Goal: Task Accomplishment & Management: Complete application form

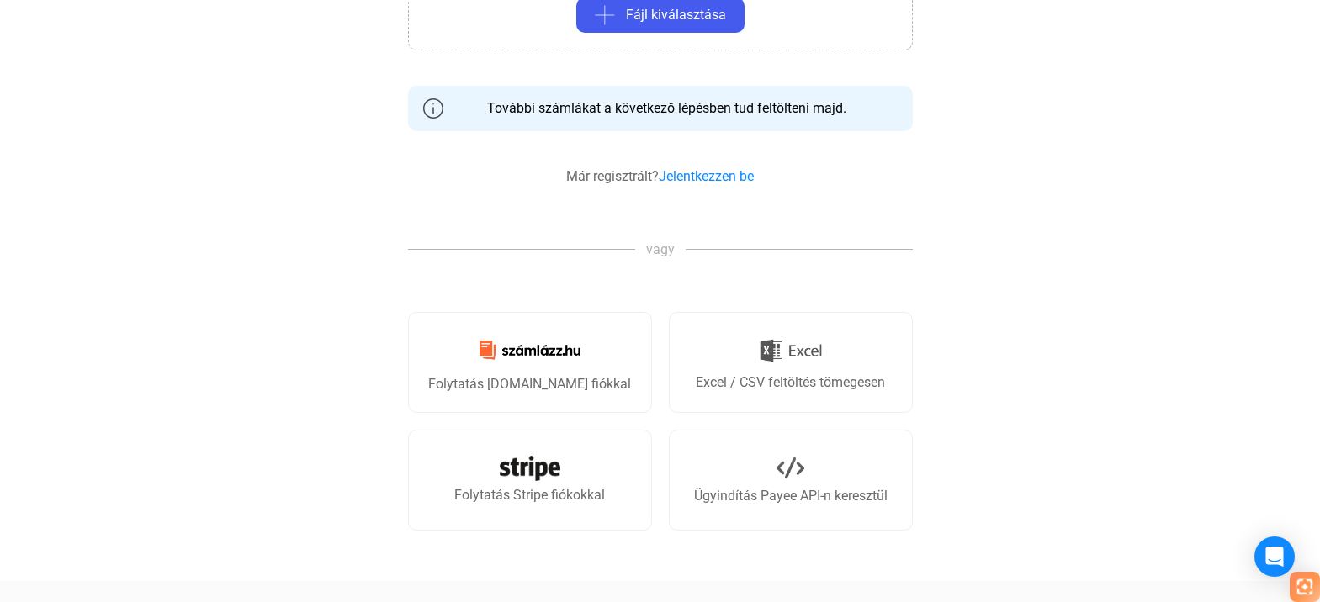
scroll to position [505, 0]
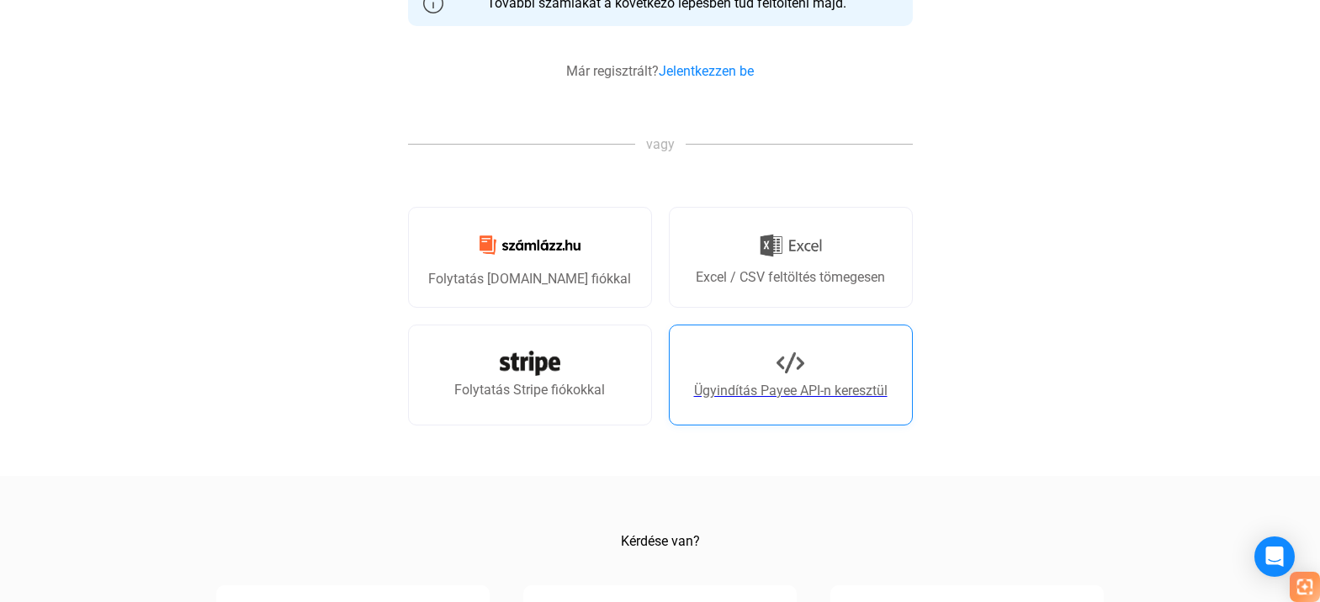
click at [782, 384] on font "Ügyindítás Payee API-n keresztül" at bounding box center [790, 391] width 193 height 16
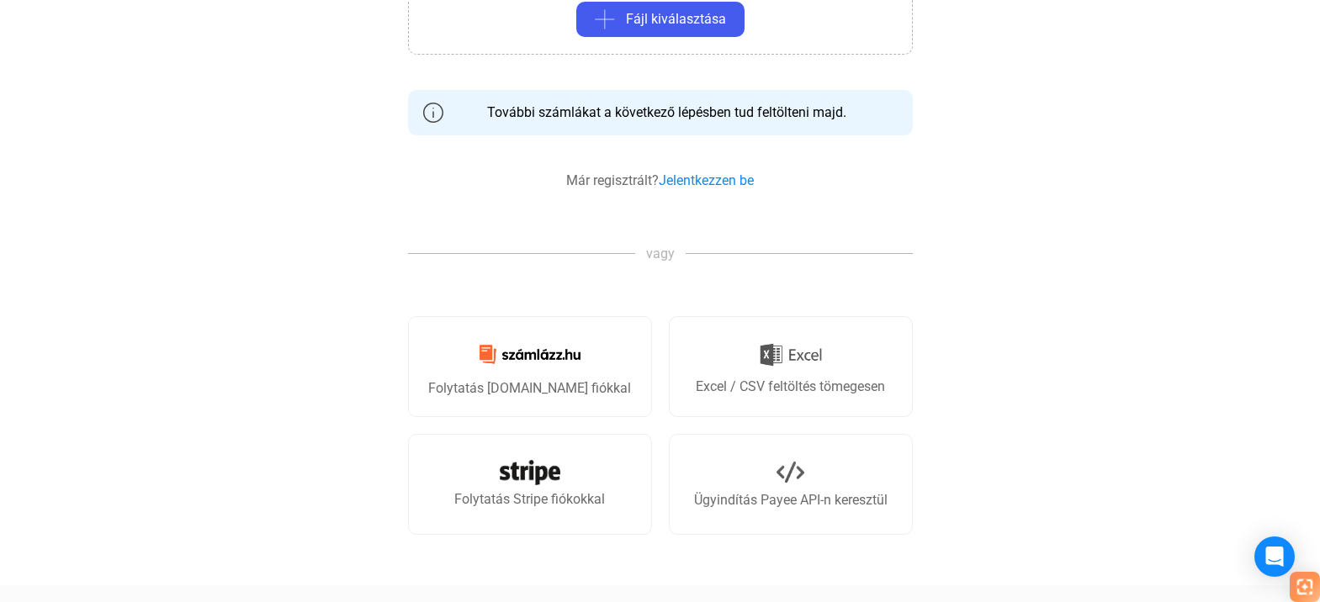
scroll to position [252, 0]
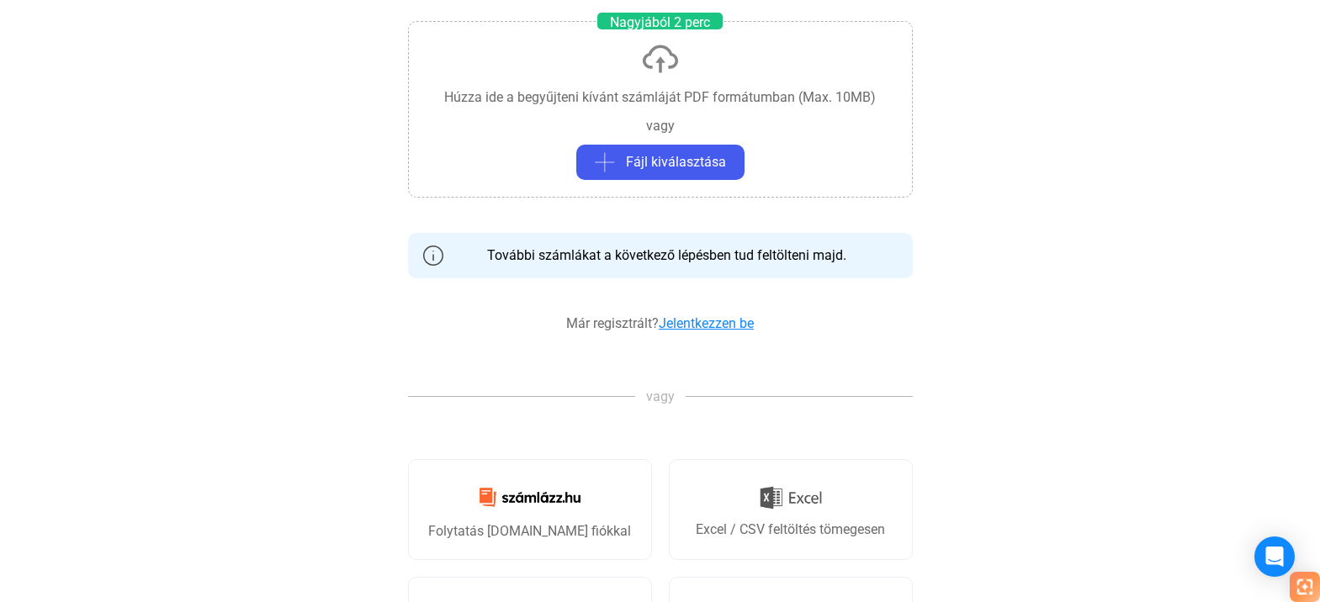
click at [745, 322] on font "Jelentkezzen be" at bounding box center [706, 323] width 95 height 16
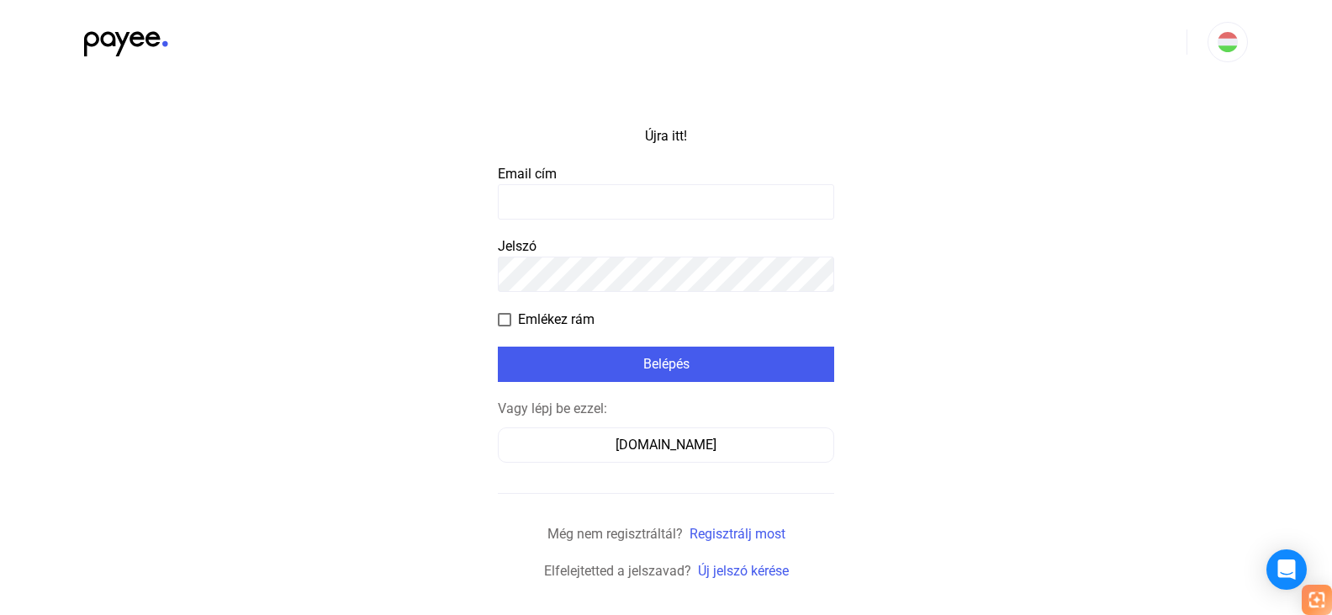
click at [638, 210] on input at bounding box center [666, 201] width 336 height 35
click at [643, 206] on input at bounding box center [666, 201] width 336 height 35
click at [601, 203] on input at bounding box center [666, 201] width 336 height 35
click at [653, 196] on input at bounding box center [666, 201] width 336 height 35
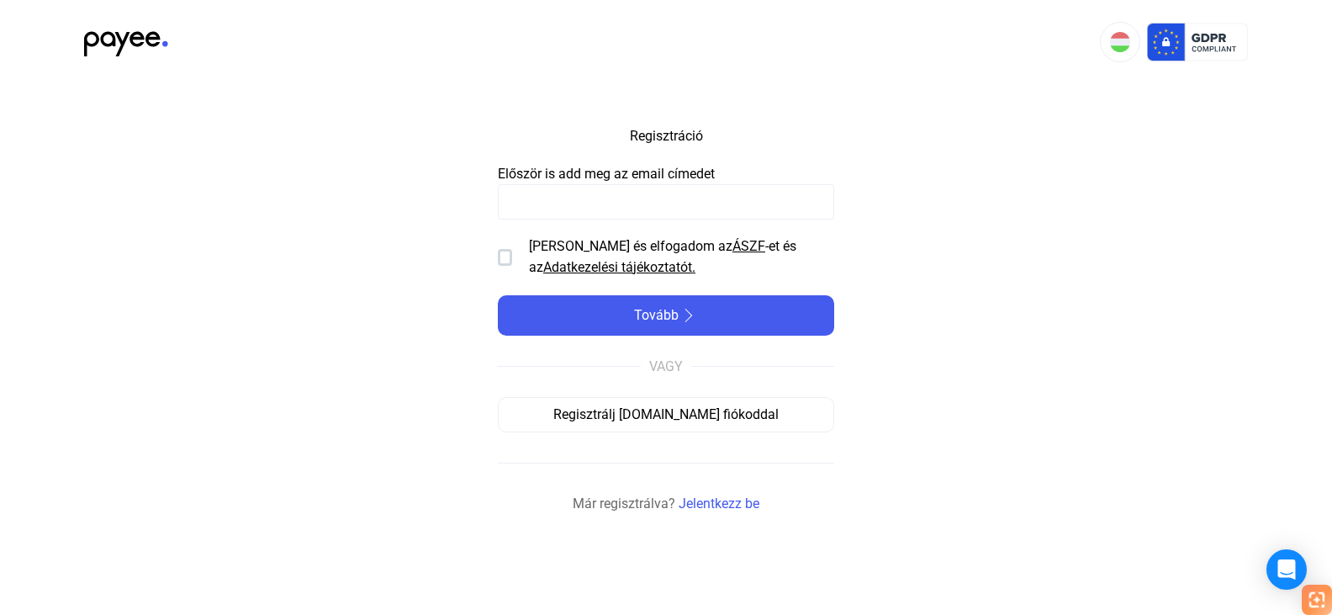
click at [593, 209] on input at bounding box center [666, 201] width 336 height 35
type input "**********"
click at [506, 261] on div at bounding box center [505, 257] width 14 height 17
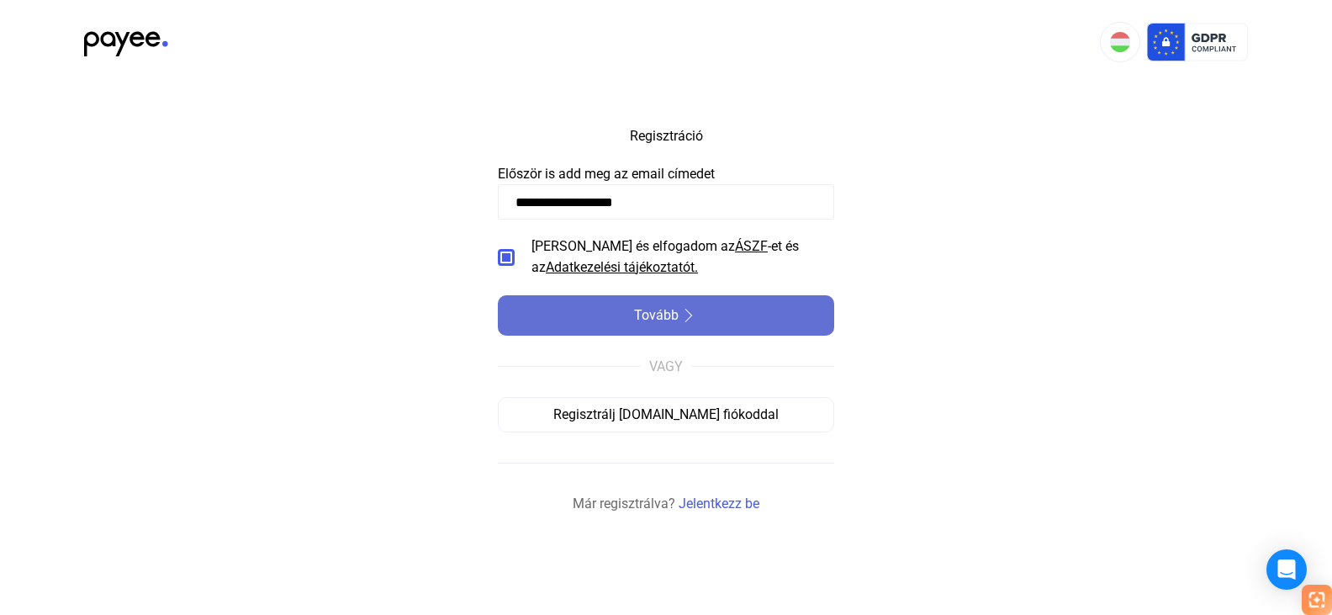
click at [686, 318] on img at bounding box center [689, 315] width 20 height 13
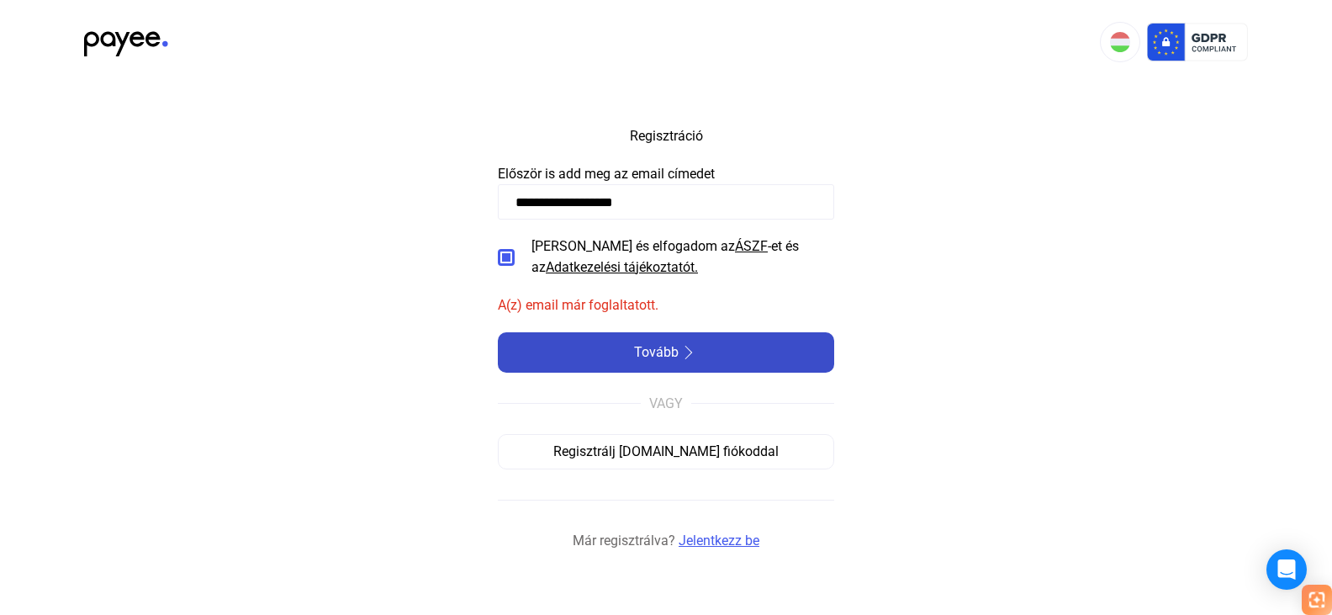
click at [735, 540] on font "Jelentkezz be" at bounding box center [719, 540] width 81 height 16
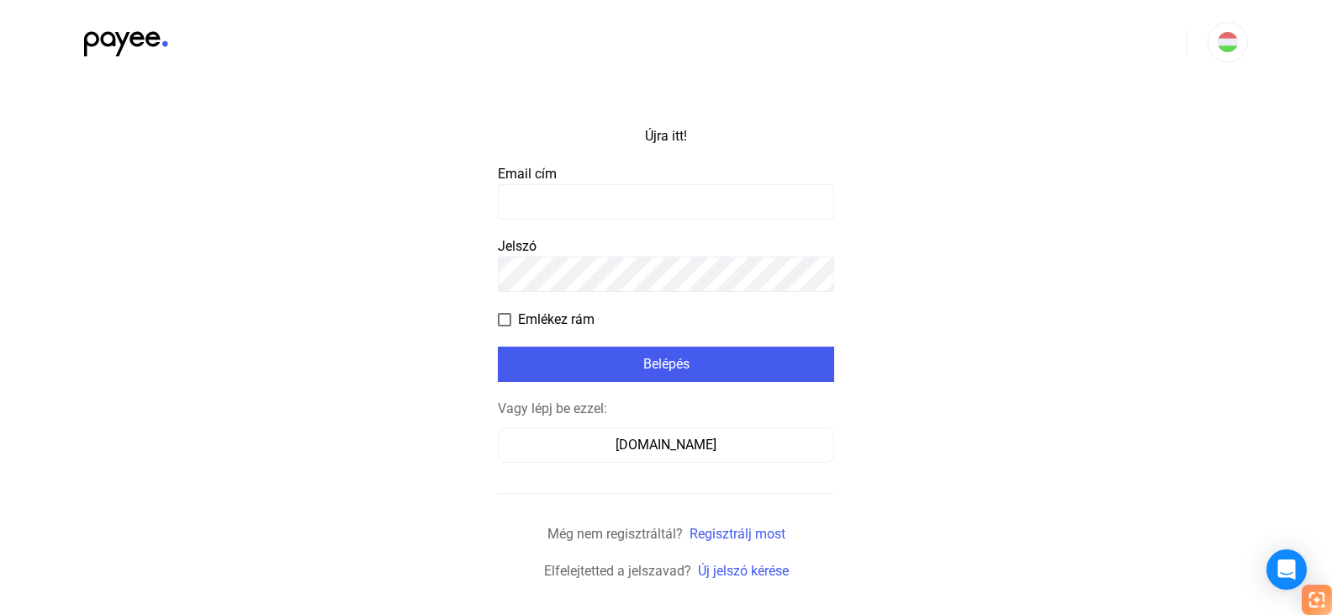
click at [610, 210] on input at bounding box center [666, 201] width 336 height 35
type input "**********"
click at [500, 316] on span at bounding box center [504, 319] width 13 height 13
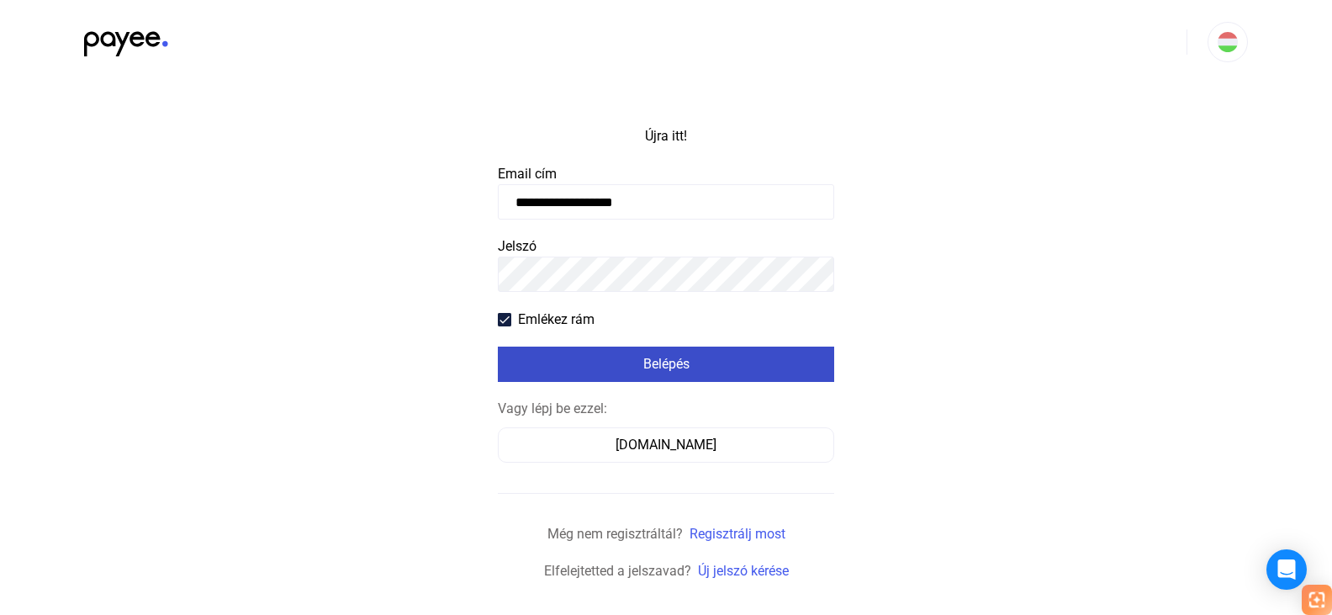
click at [721, 369] on div "Belépés" at bounding box center [666, 364] width 326 height 20
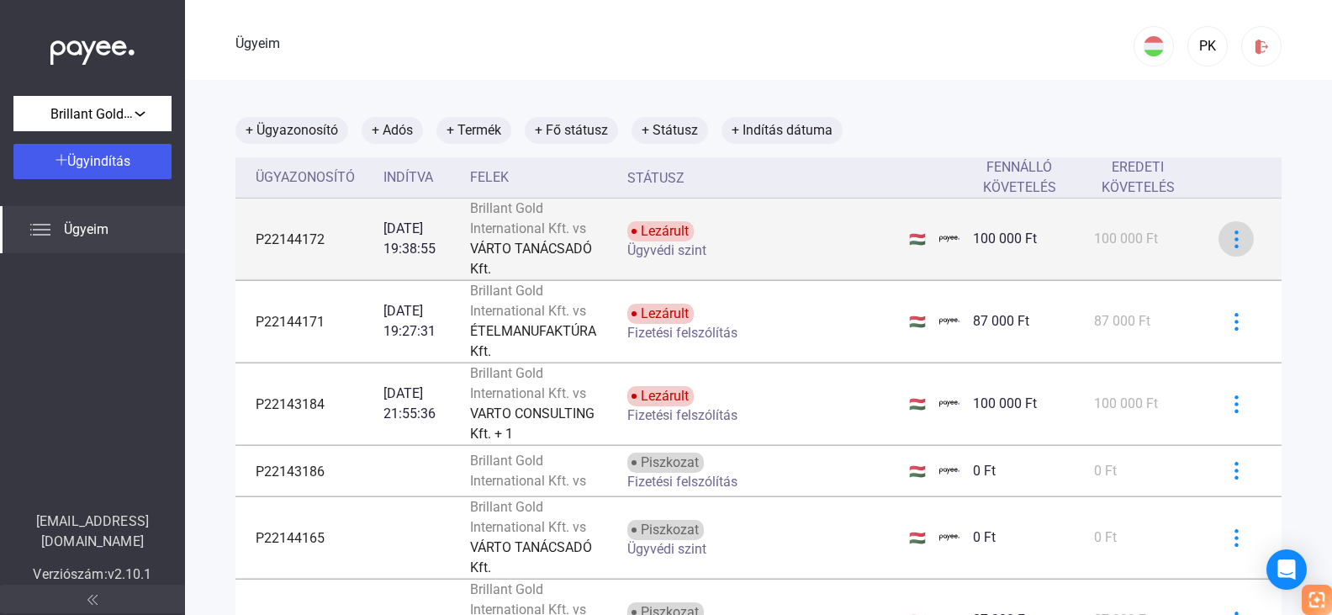
click at [1237, 241] on button at bounding box center [1236, 238] width 35 height 35
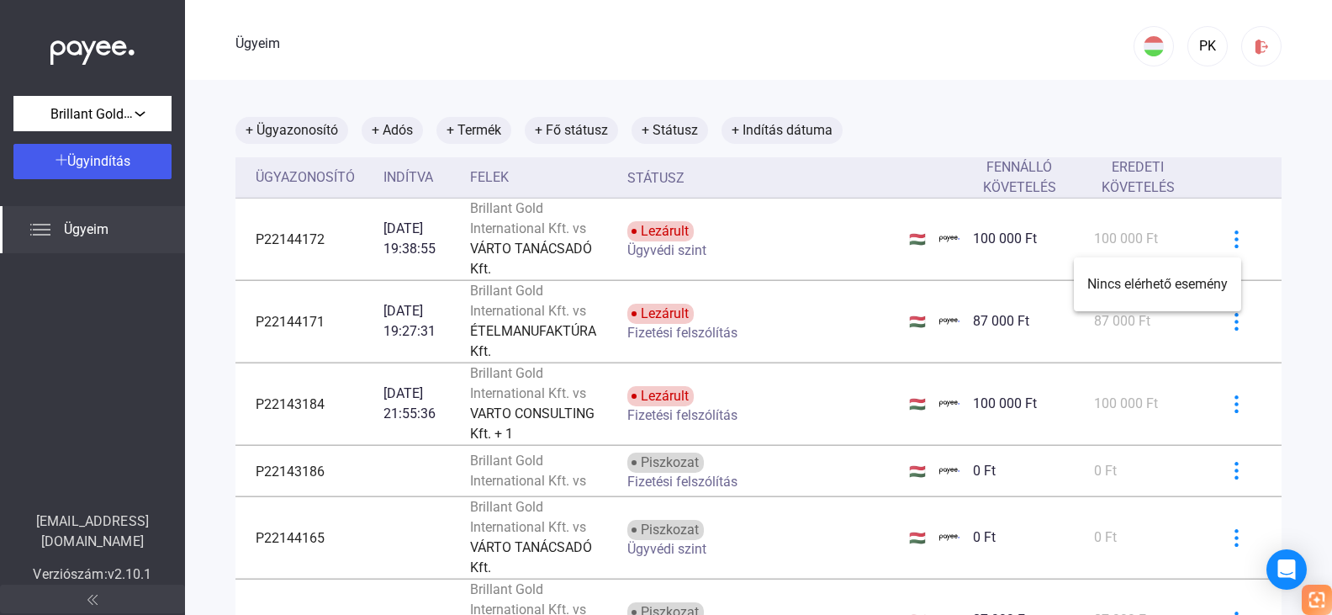
click at [294, 240] on div at bounding box center [666, 307] width 1332 height 615
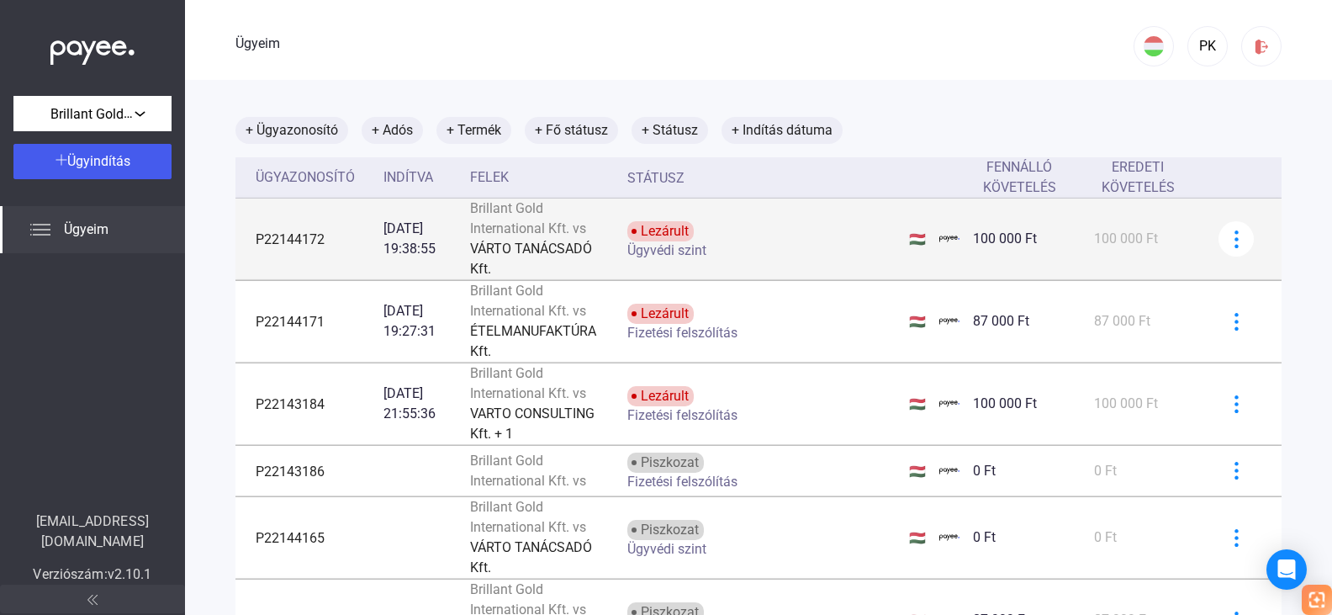
click at [689, 235] on font "Lezárult" at bounding box center [665, 231] width 48 height 16
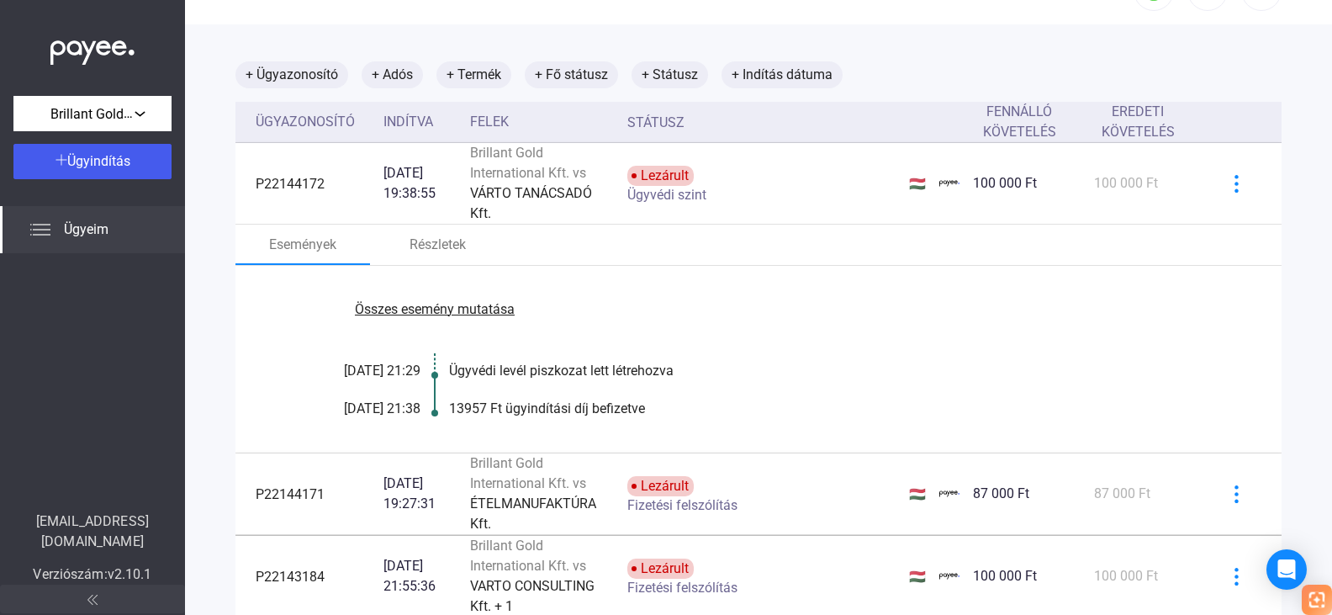
scroll to position [84, 0]
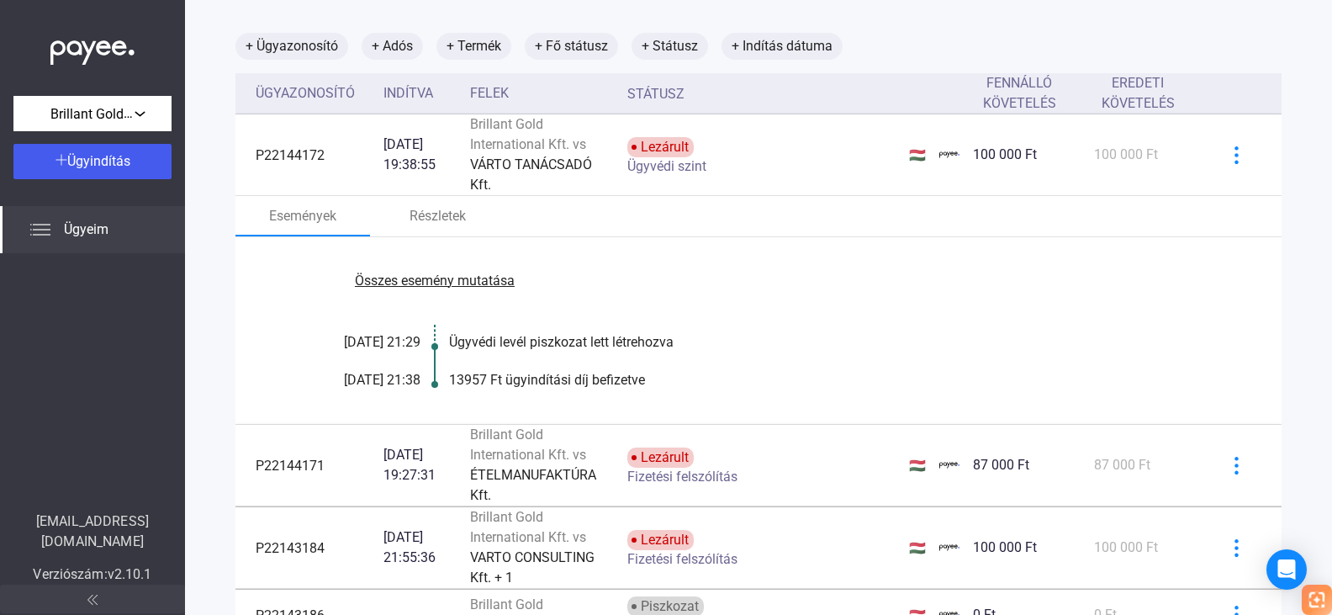
click at [493, 283] on font "Összes esemény mutatása" at bounding box center [435, 281] width 160 height 16
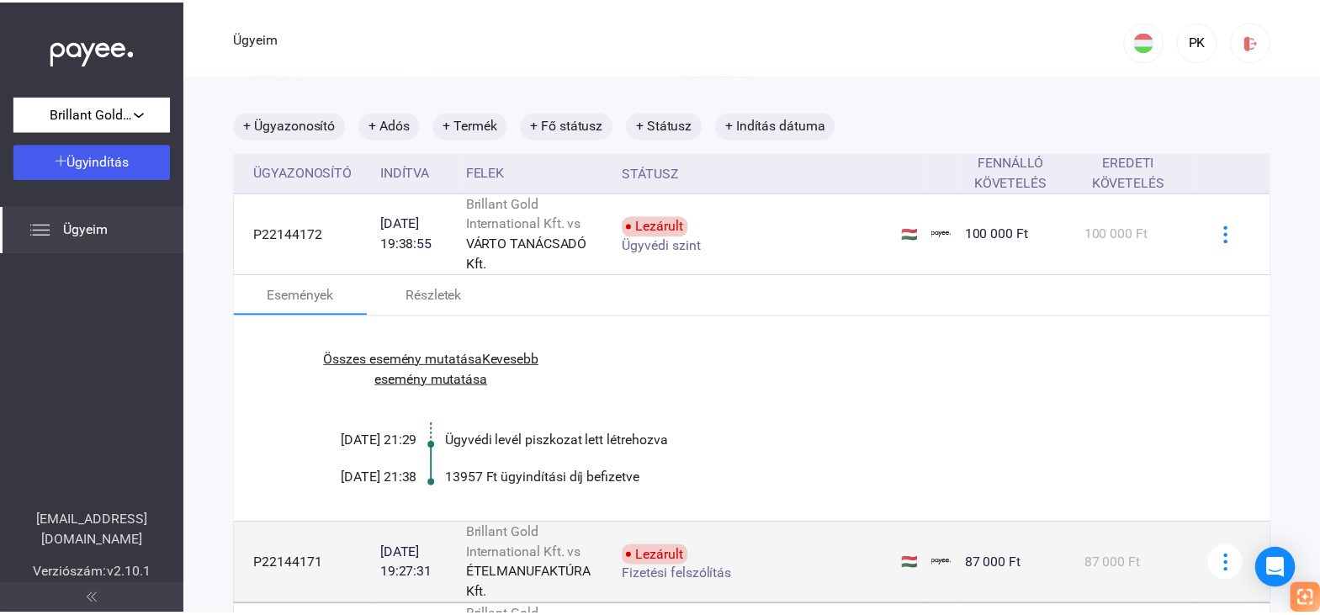
scroll to position [0, 0]
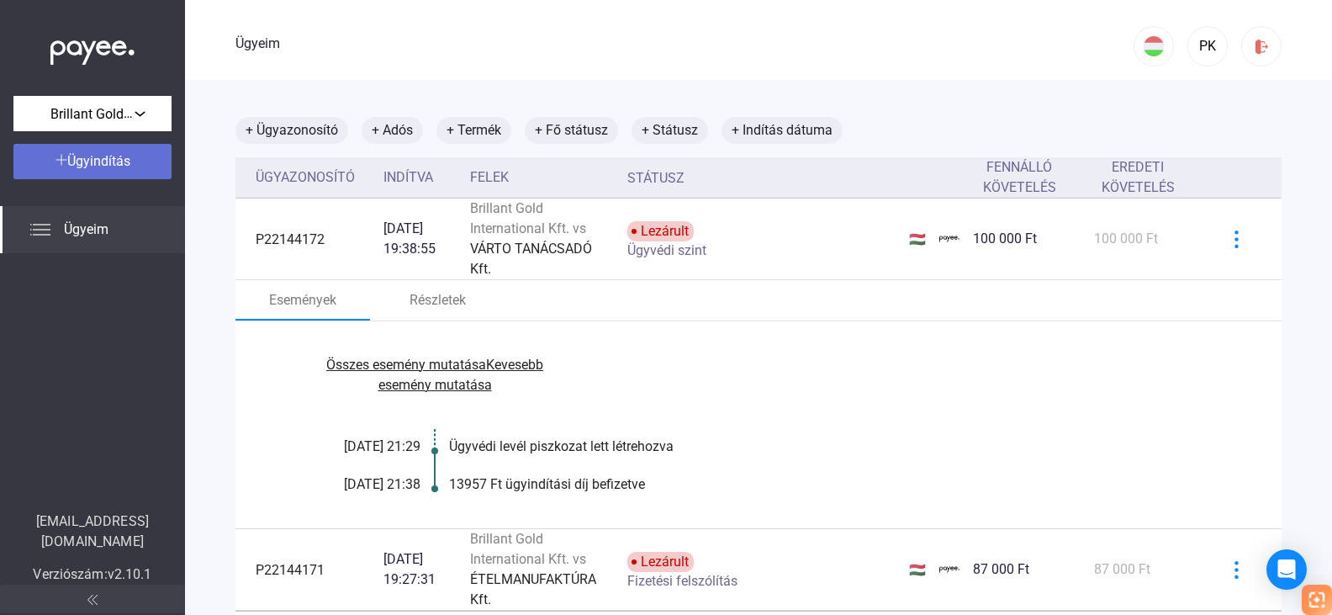
click at [114, 158] on font "Ügyindítás" at bounding box center [98, 161] width 63 height 16
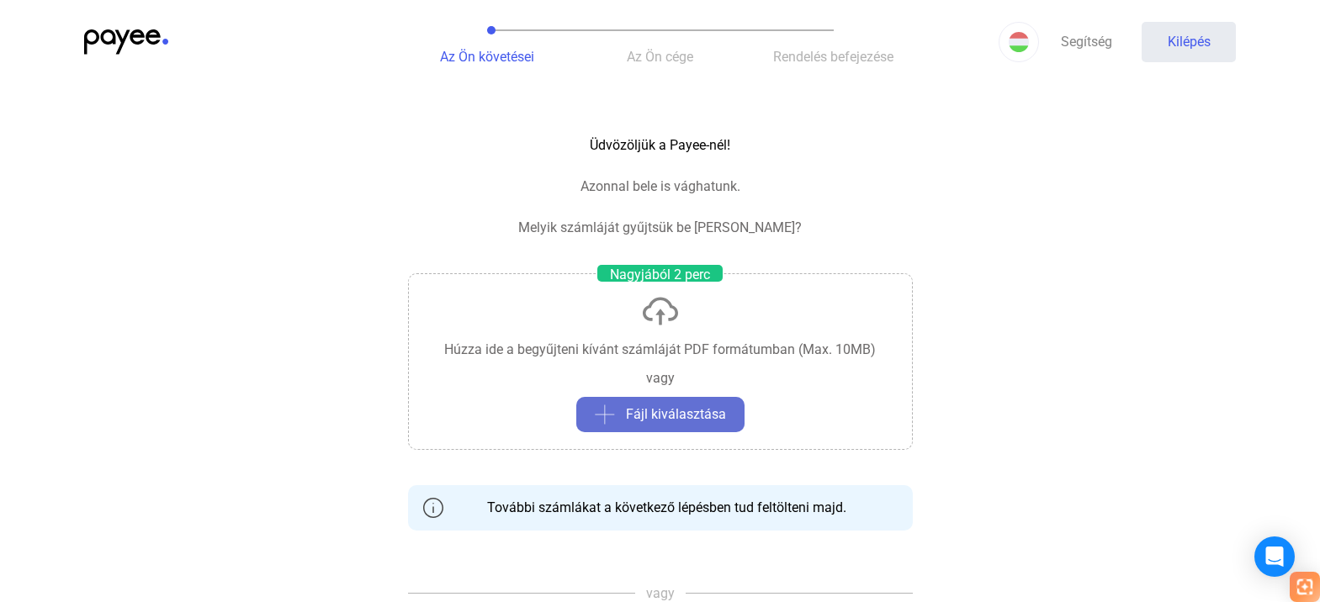
click at [712, 410] on font "Fájl kiválasztása" at bounding box center [676, 414] width 100 height 16
click at [712, 413] on font "Fájl kiválasztása" at bounding box center [676, 414] width 100 height 16
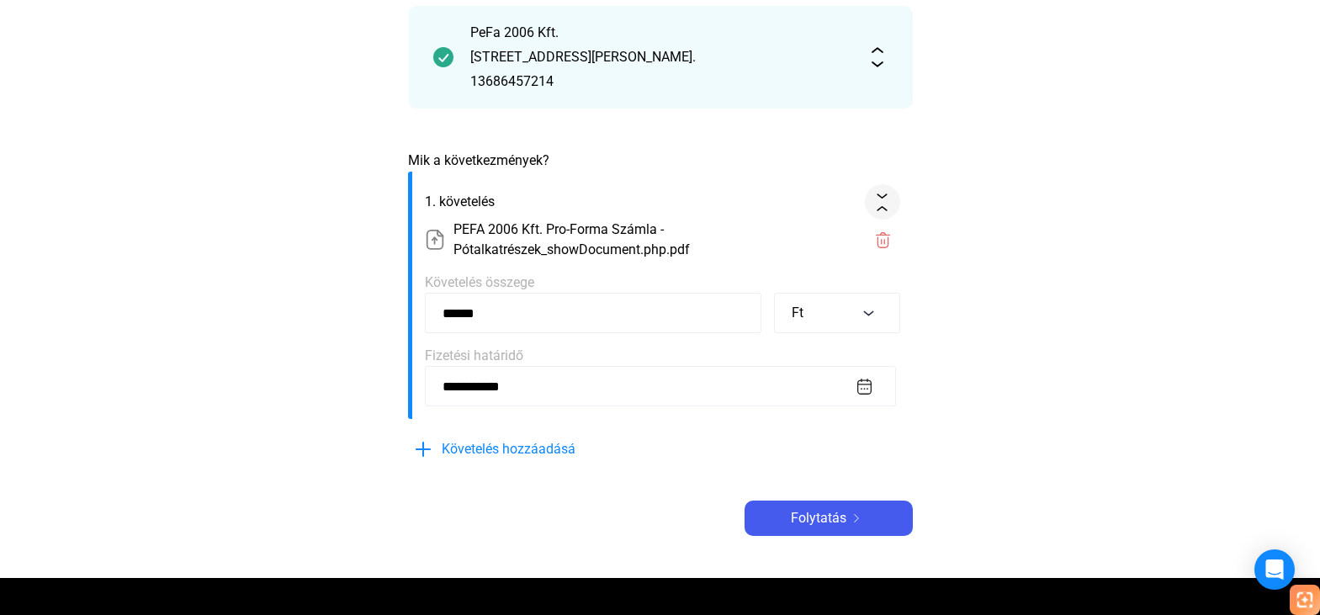
scroll to position [252, 0]
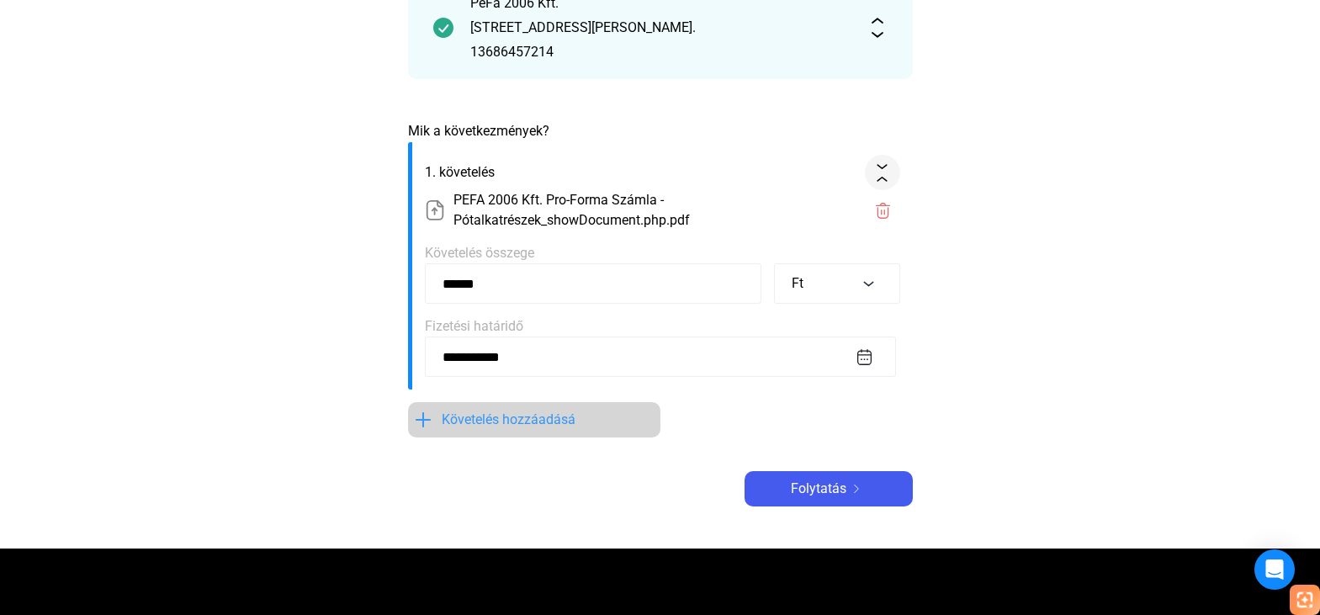
click at [538, 421] on font "Követelés hozzáadásá" at bounding box center [509, 419] width 134 height 16
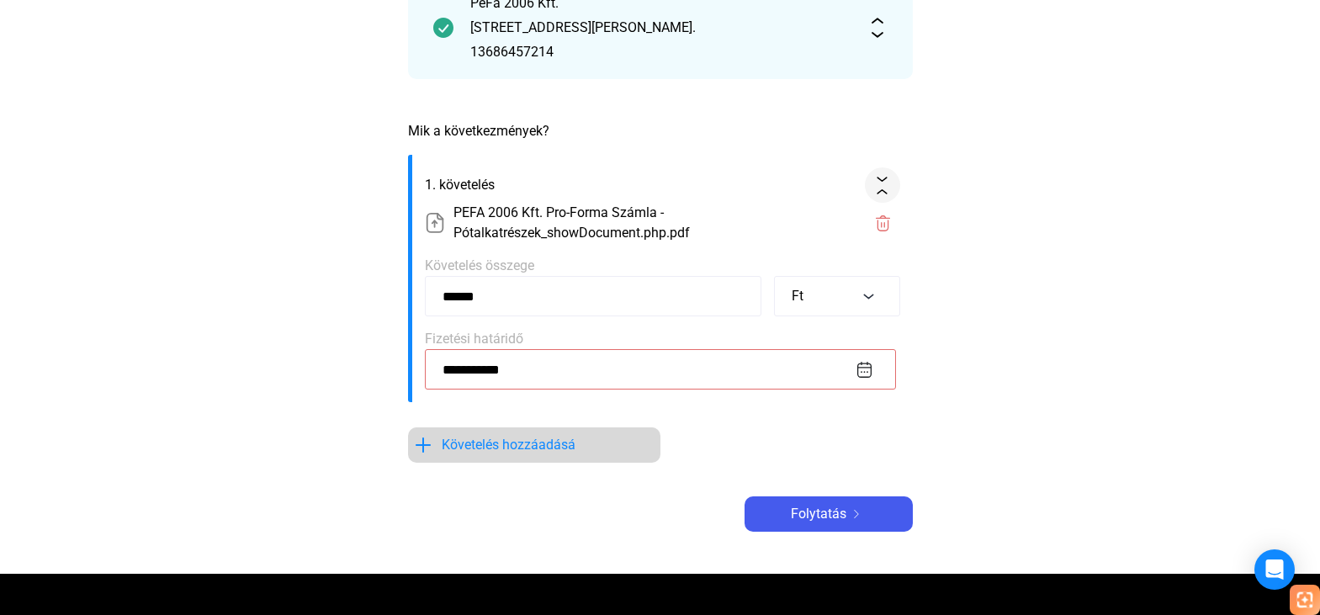
click at [559, 449] on font "Követelés hozzáadásá" at bounding box center [509, 445] width 134 height 16
click at [519, 448] on font "Követelés hozzáadásá" at bounding box center [509, 445] width 134 height 16
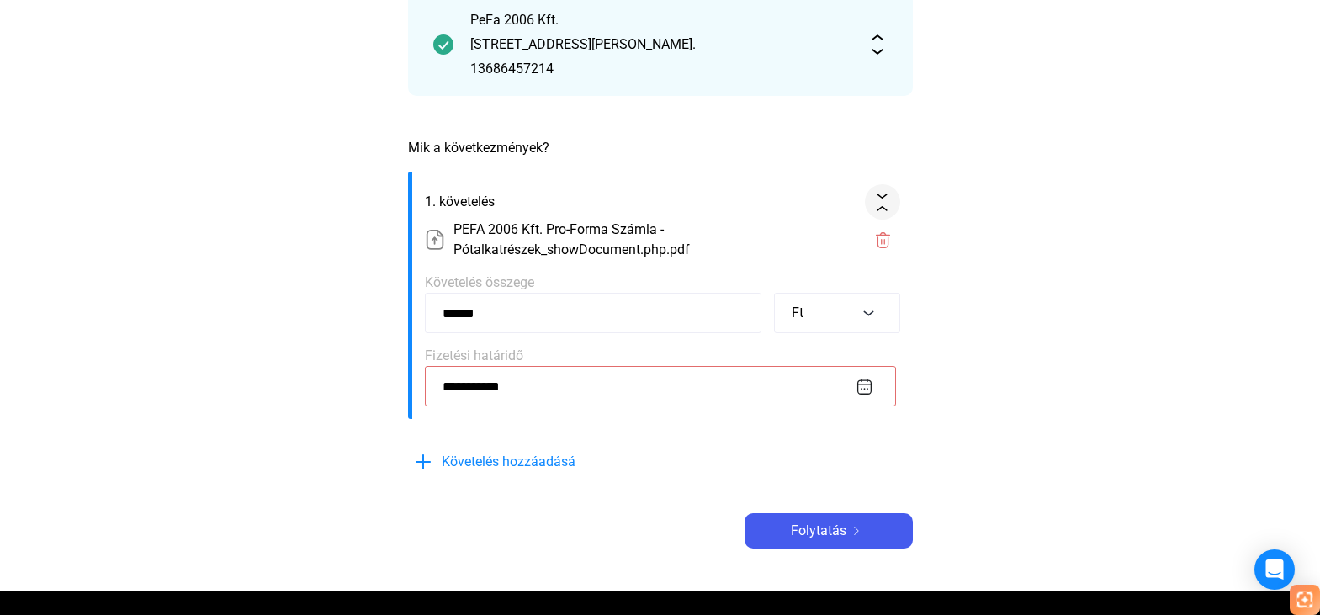
scroll to position [336, 0]
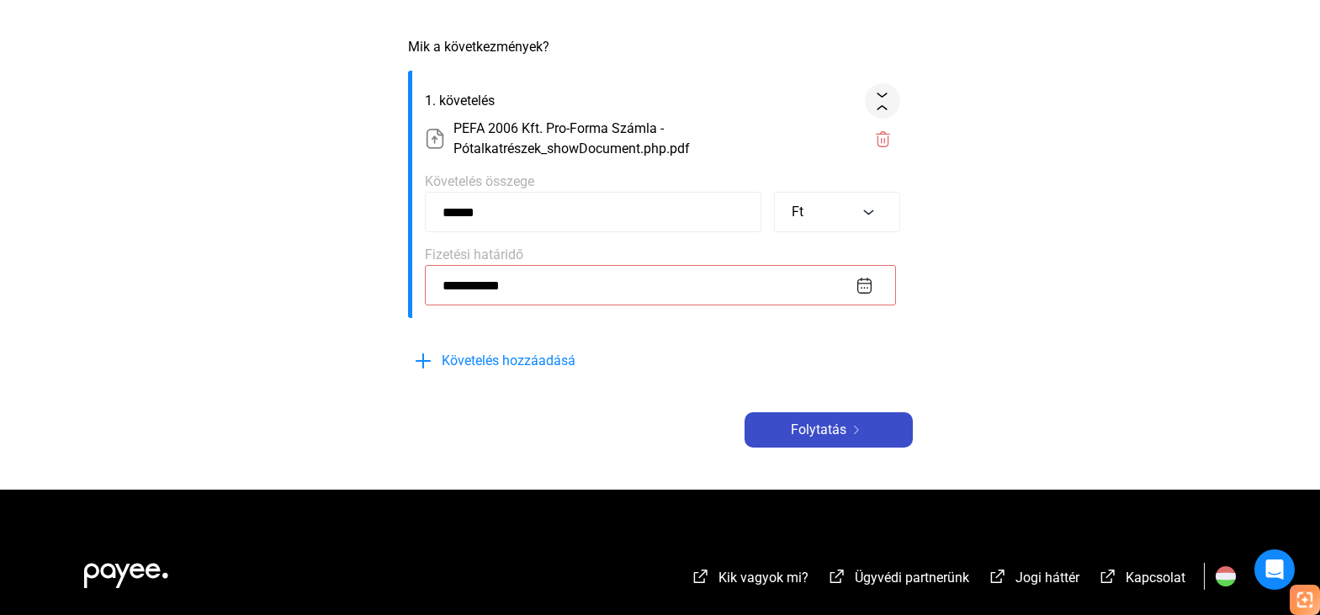
click at [860, 426] on img at bounding box center [856, 430] width 20 height 8
click at [837, 430] on font "Folytatás" at bounding box center [819, 429] width 56 height 16
click at [742, 296] on input "**********" at bounding box center [660, 285] width 471 height 40
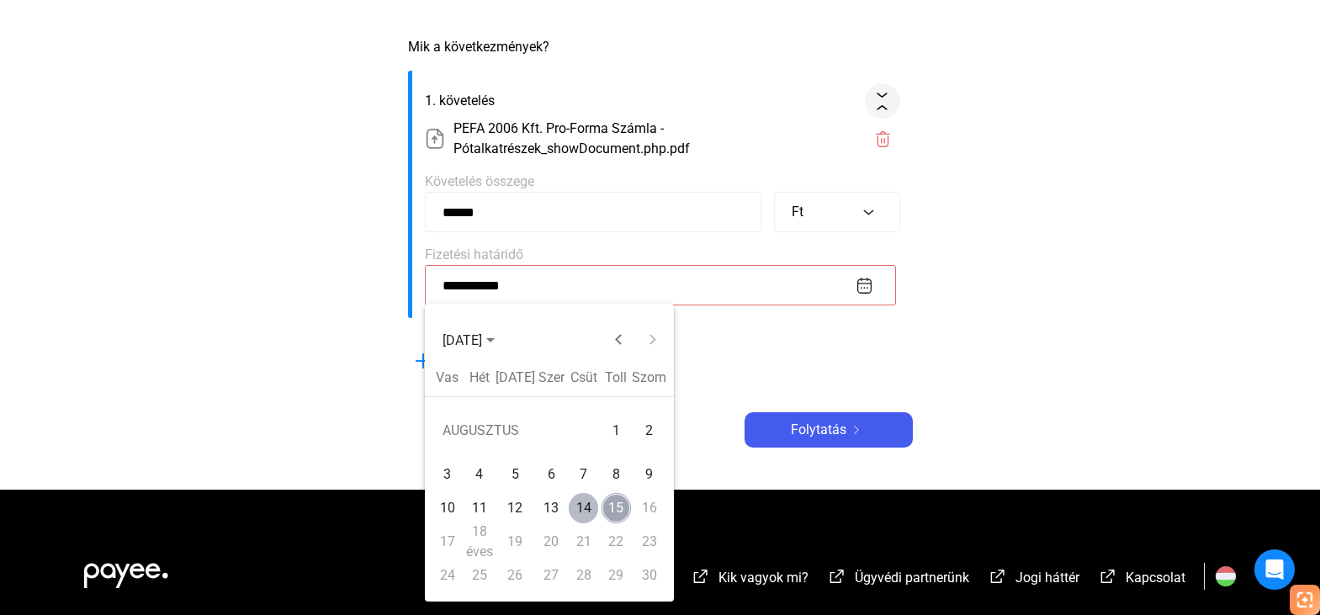
click at [585, 505] on font "14" at bounding box center [583, 508] width 15 height 16
type input "**********"
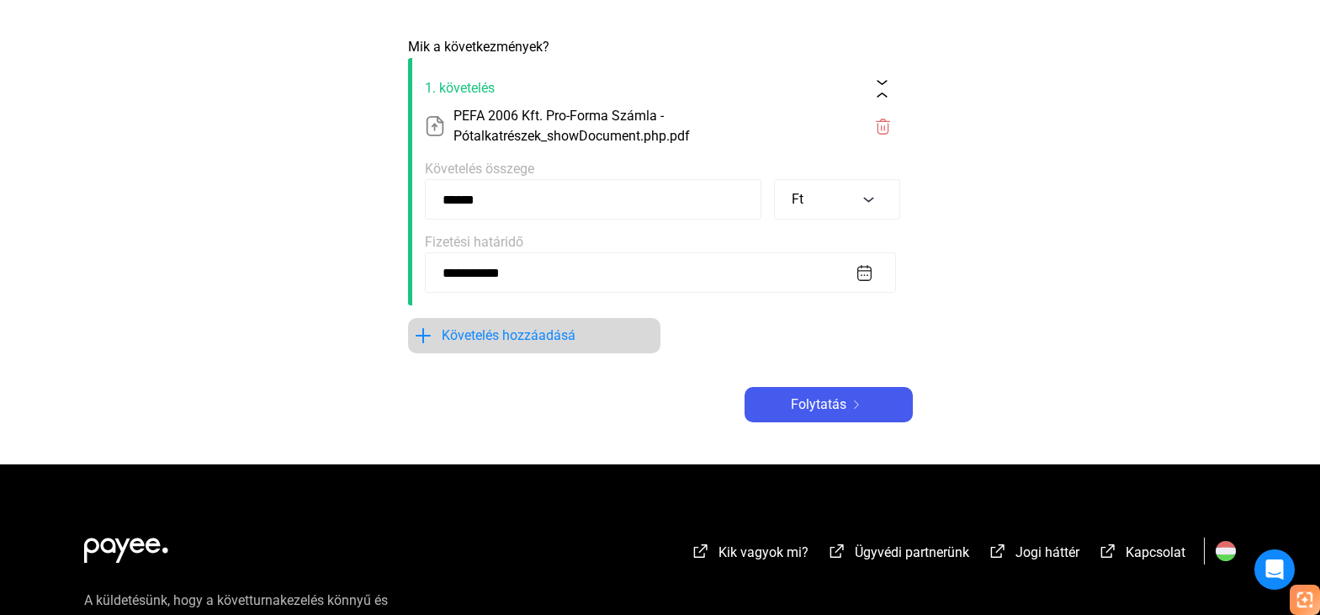
click at [564, 340] on font "Követelés hozzáadásá" at bounding box center [509, 335] width 134 height 16
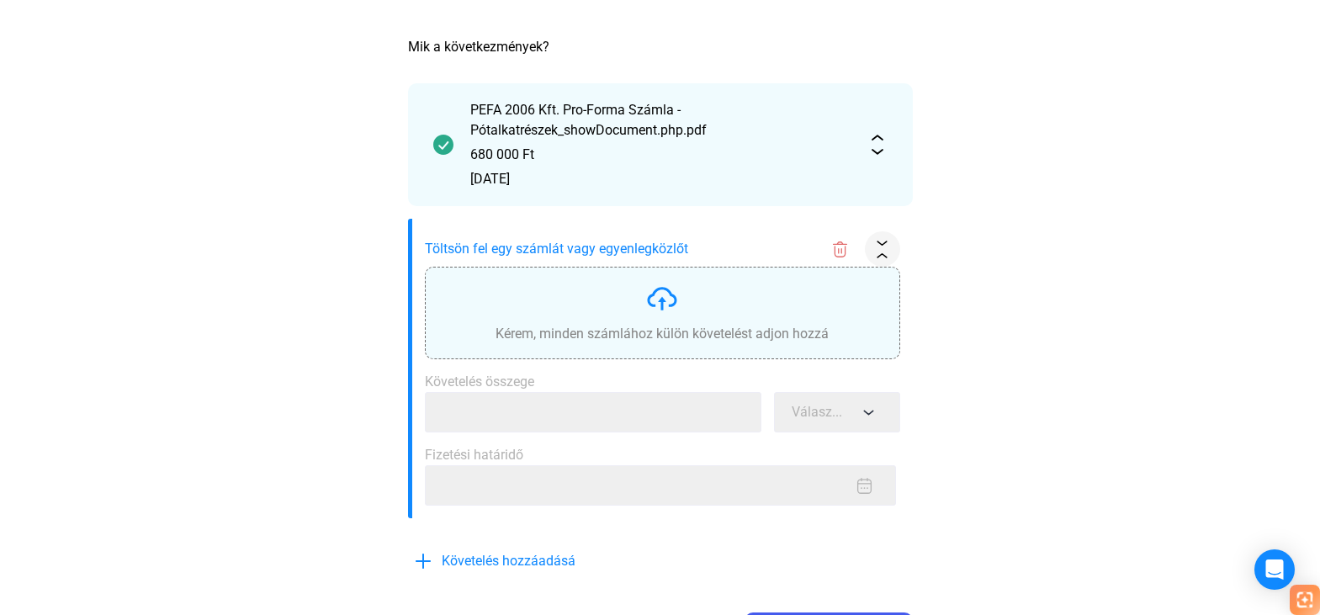
click at [683, 331] on font "Kérem, minden számlához külön követelést adjon hozzá" at bounding box center [661, 333] width 333 height 16
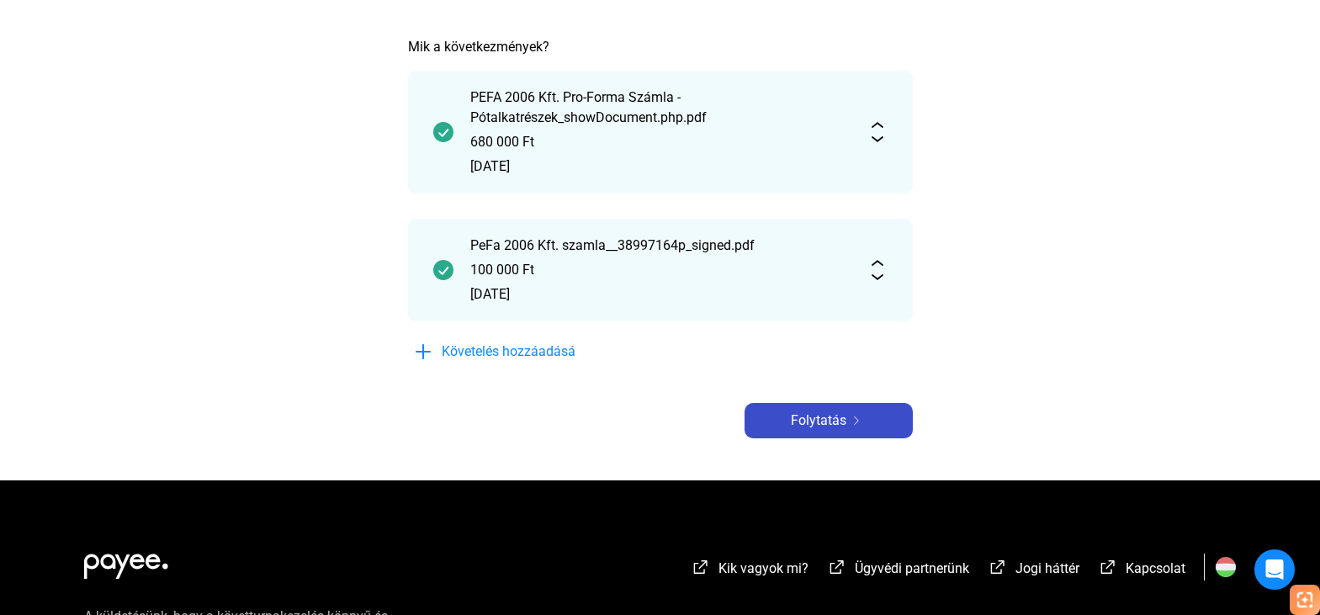
click at [842, 425] on font "Folytatás" at bounding box center [819, 420] width 56 height 16
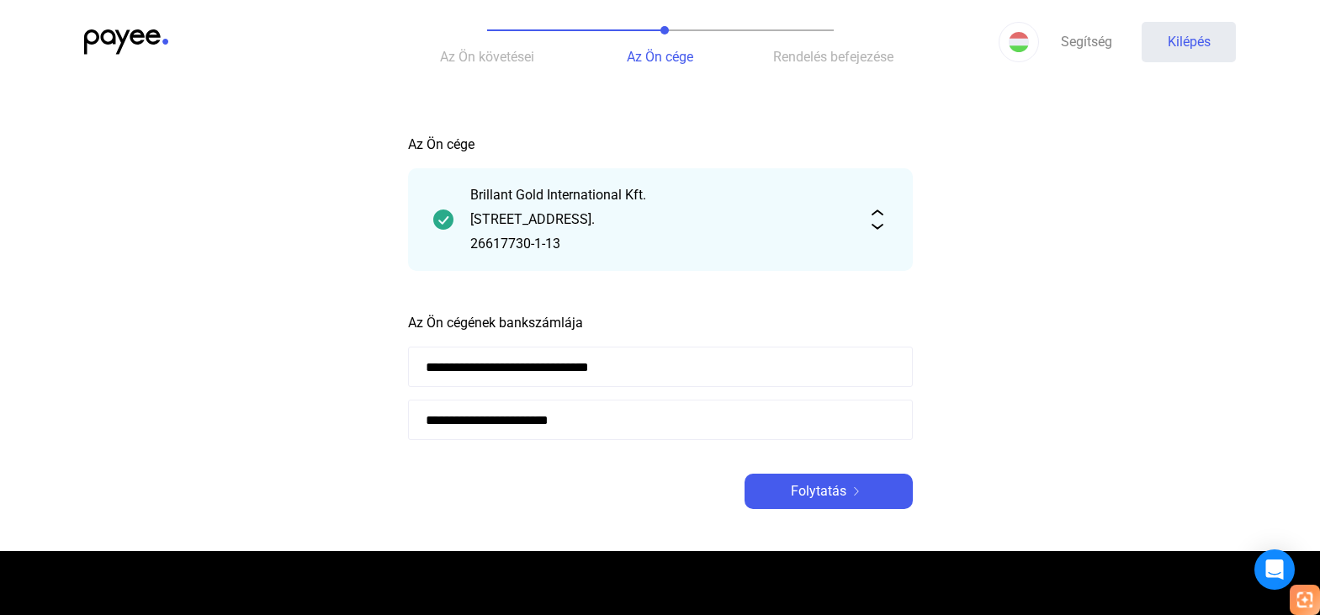
scroll to position [84, 0]
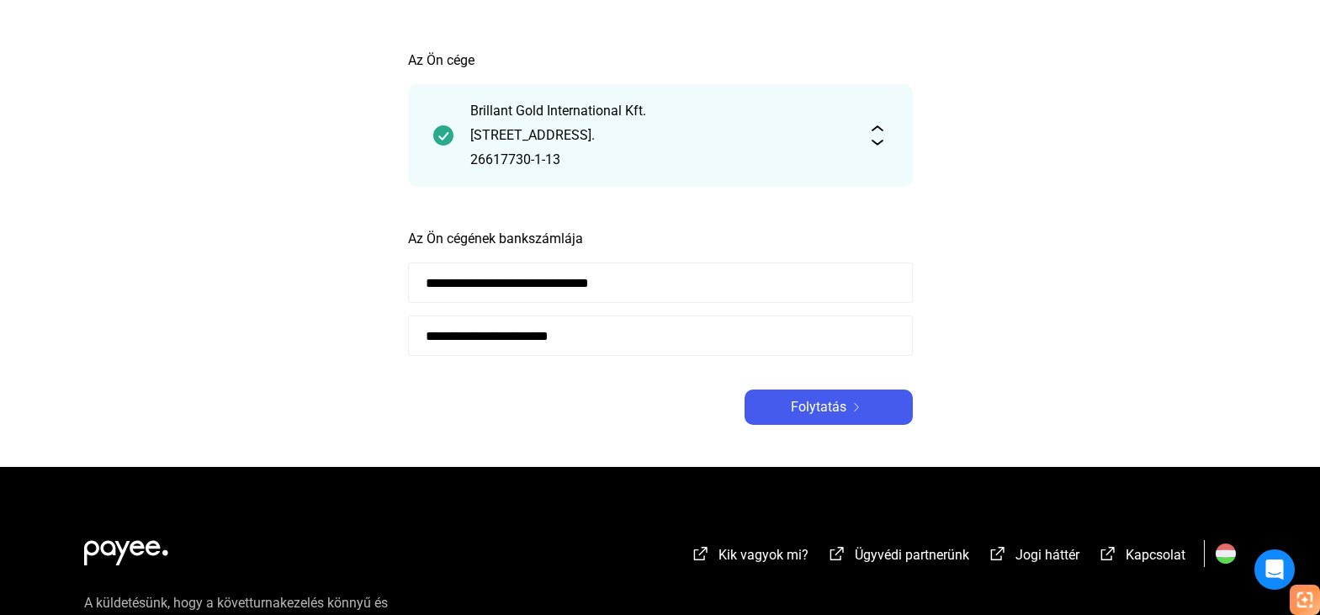
click at [633, 336] on input "**********" at bounding box center [660, 335] width 505 height 40
drag, startPoint x: 617, startPoint y: 331, endPoint x: 419, endPoint y: 332, distance: 198.5
click at [419, 332] on input "**********" at bounding box center [660, 335] width 505 height 40
paste input
click at [839, 341] on input "**********" at bounding box center [660, 335] width 505 height 40
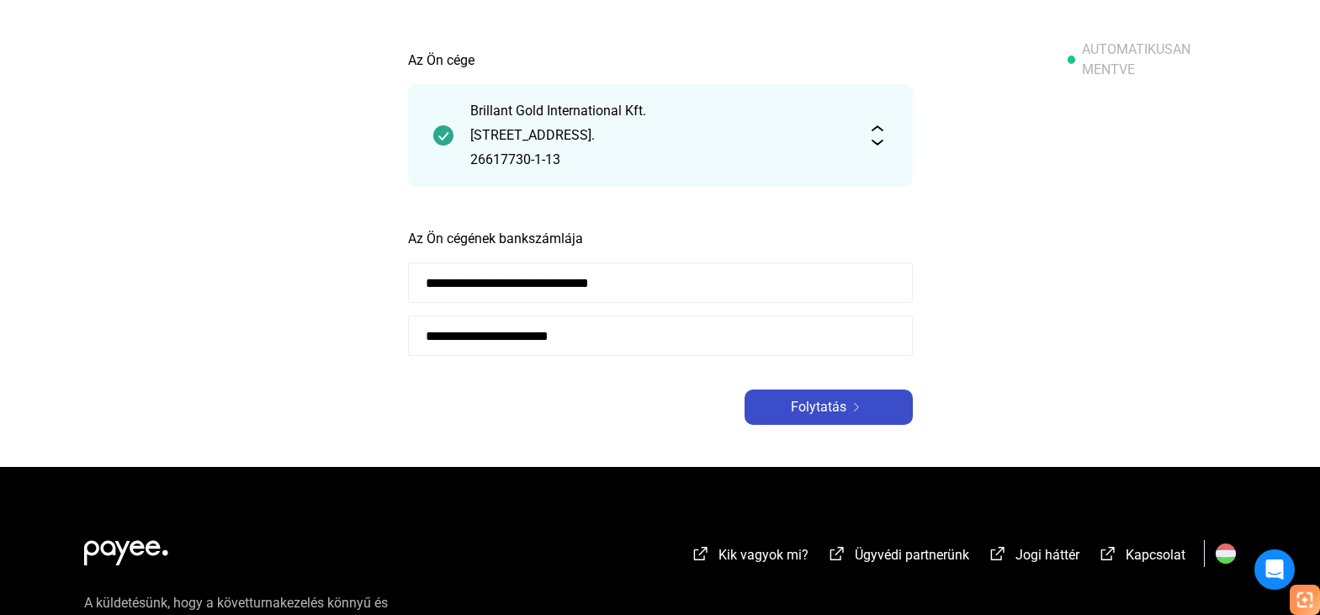
type input "**********"
click at [855, 402] on div "Folytatás" at bounding box center [828, 407] width 158 height 20
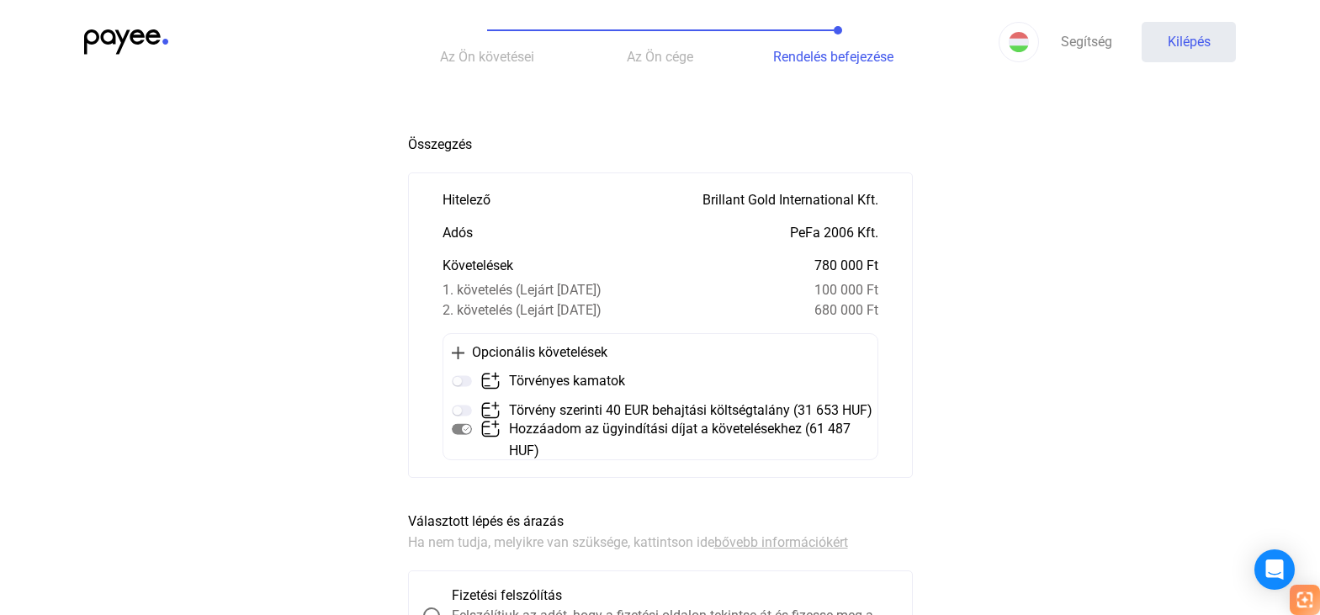
click at [516, 52] on font "Az Ön követései" at bounding box center [487, 57] width 94 height 16
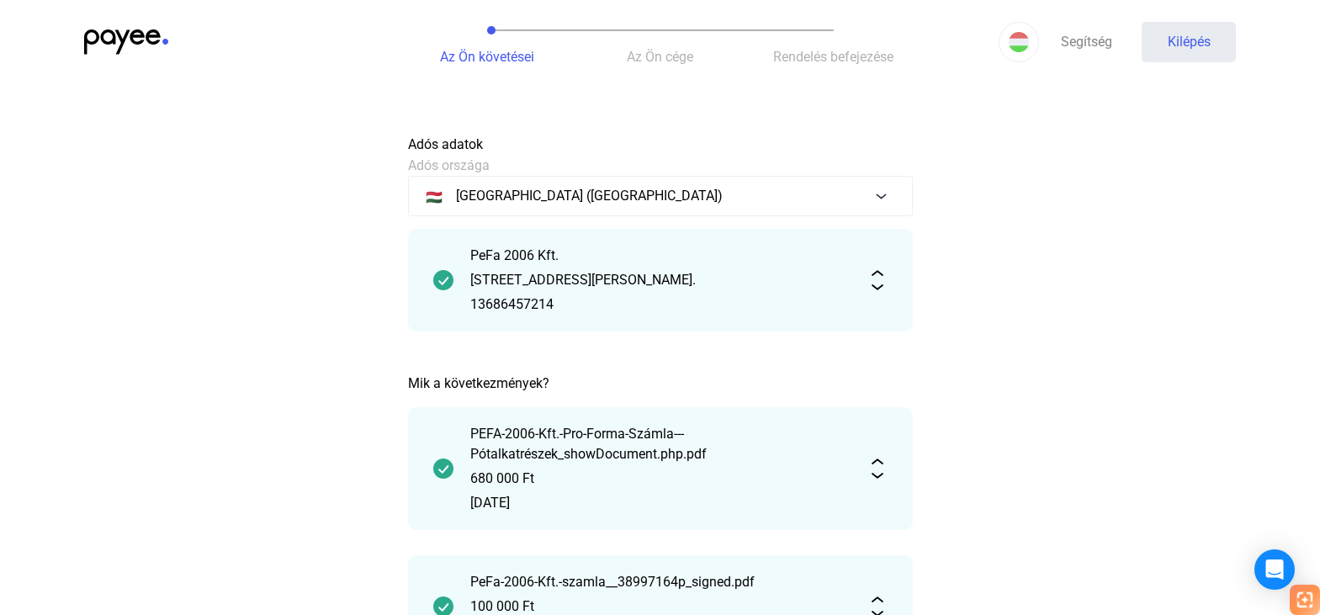
click at [875, 288] on img at bounding box center [877, 280] width 20 height 20
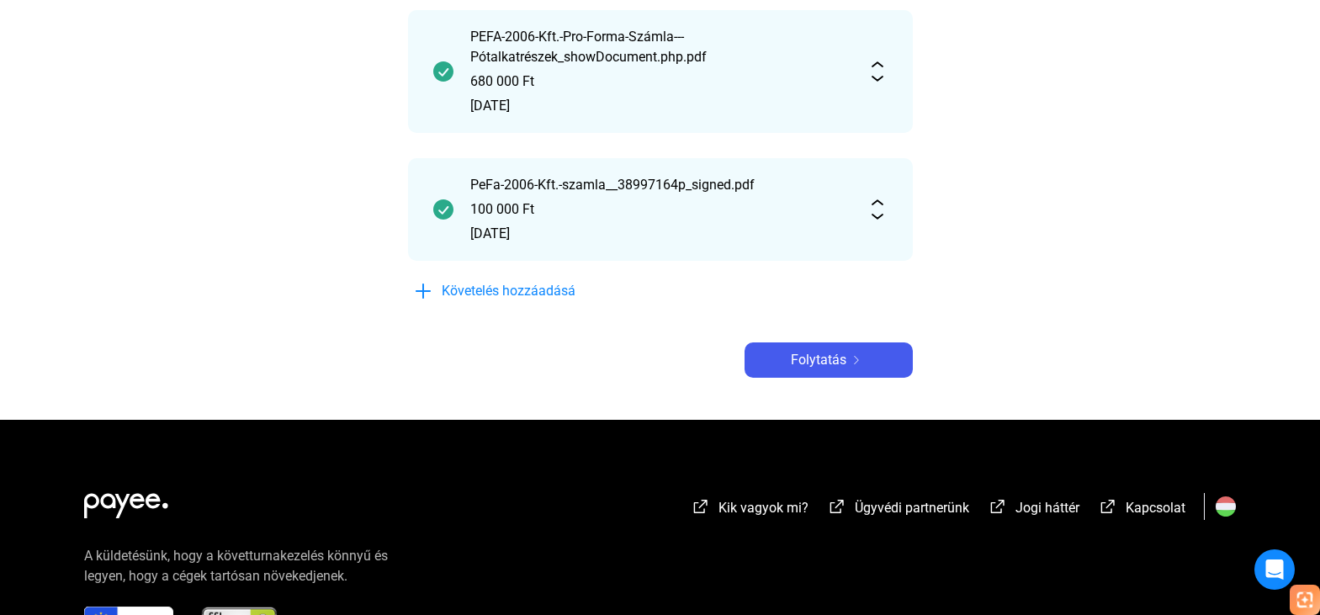
scroll to position [841, 0]
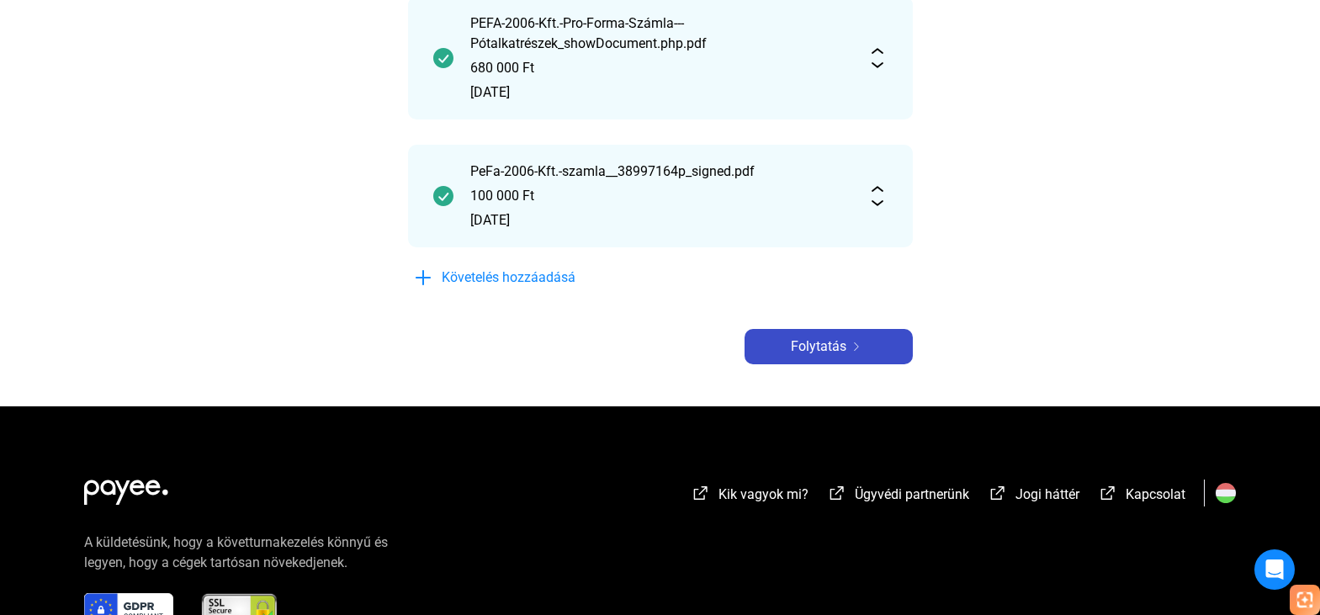
click at [896, 346] on div "Folytatás" at bounding box center [828, 346] width 158 height 20
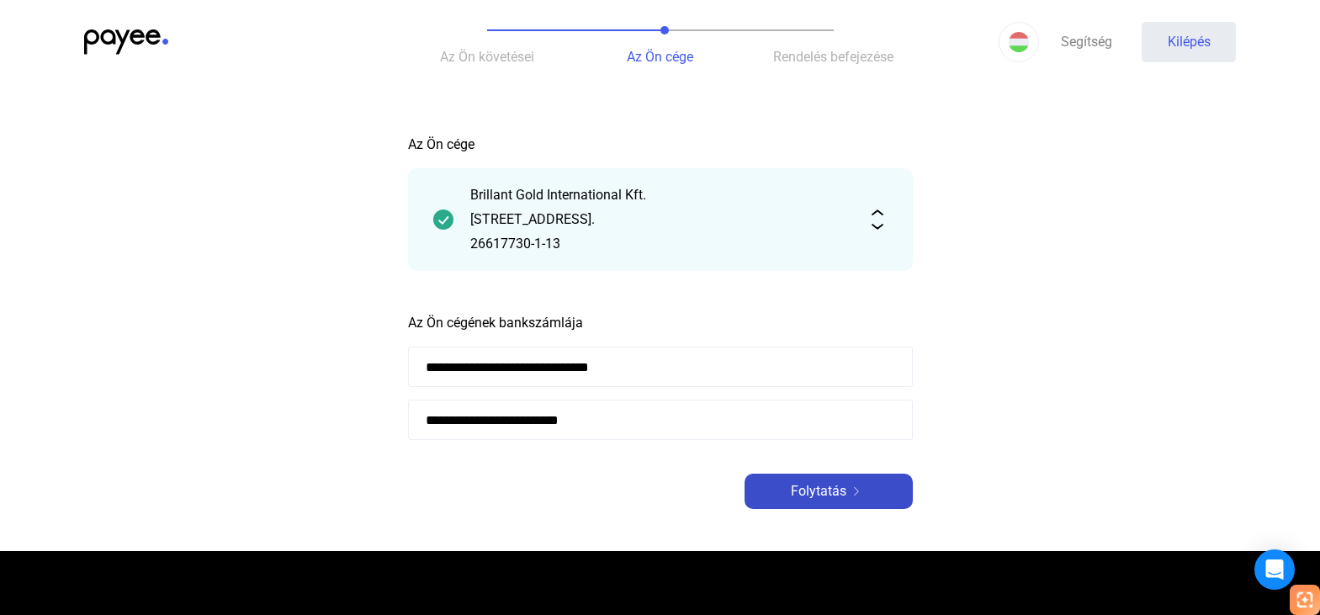
click at [876, 499] on div "Folytatás" at bounding box center [828, 491] width 158 height 20
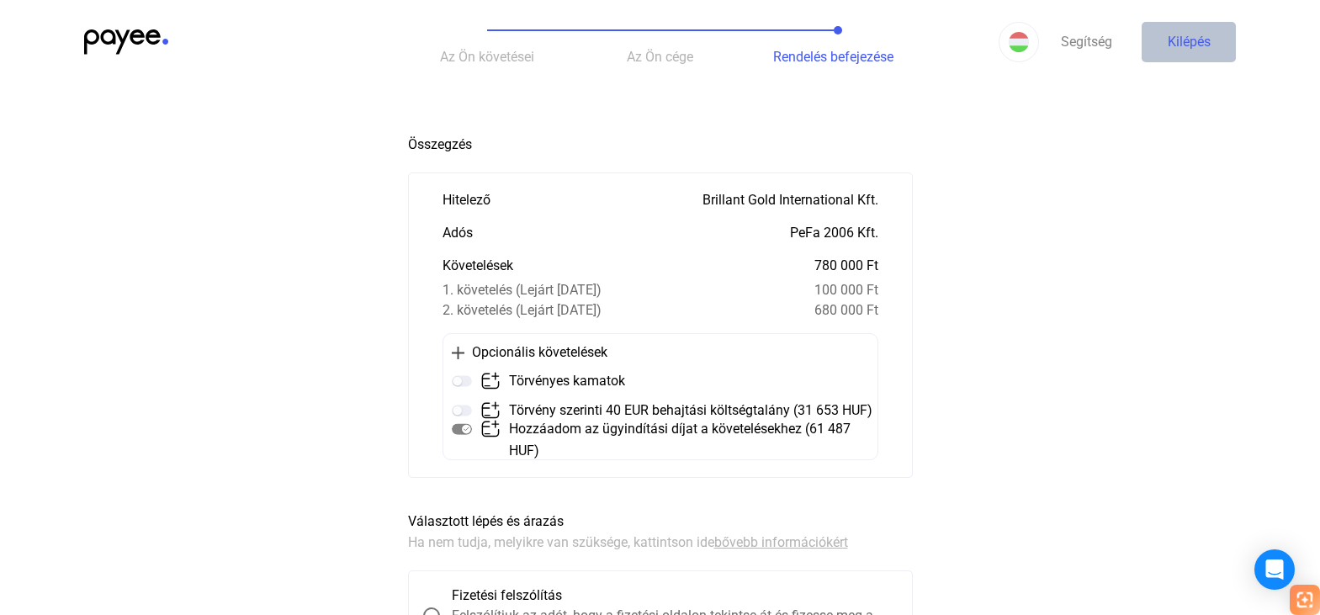
click at [1199, 36] on font "Kilépés" at bounding box center [1188, 42] width 43 height 16
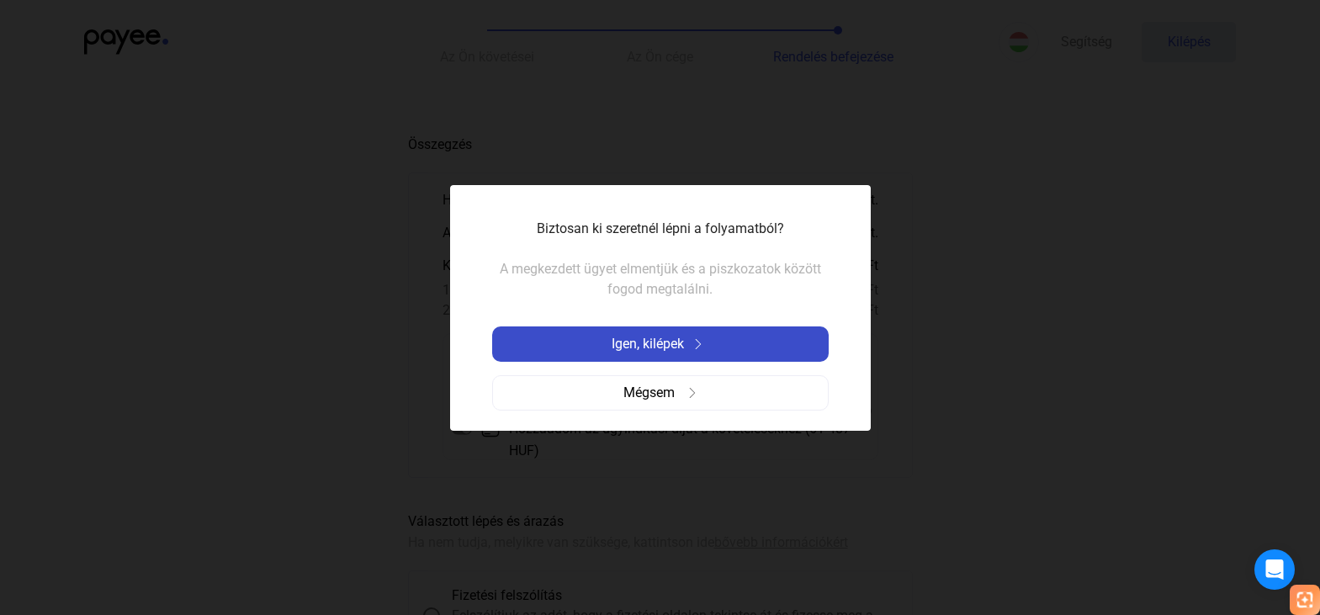
click at [641, 347] on font "Igen, kilépek" at bounding box center [647, 344] width 72 height 16
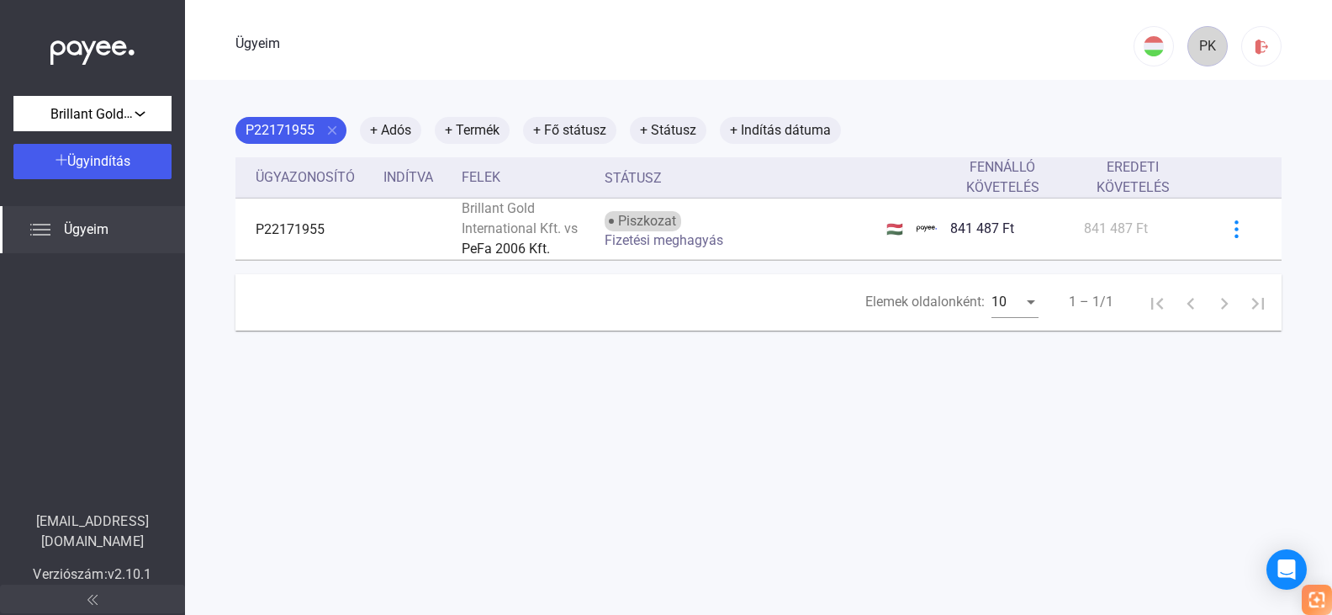
click at [1199, 50] on font "PK" at bounding box center [1207, 46] width 17 height 16
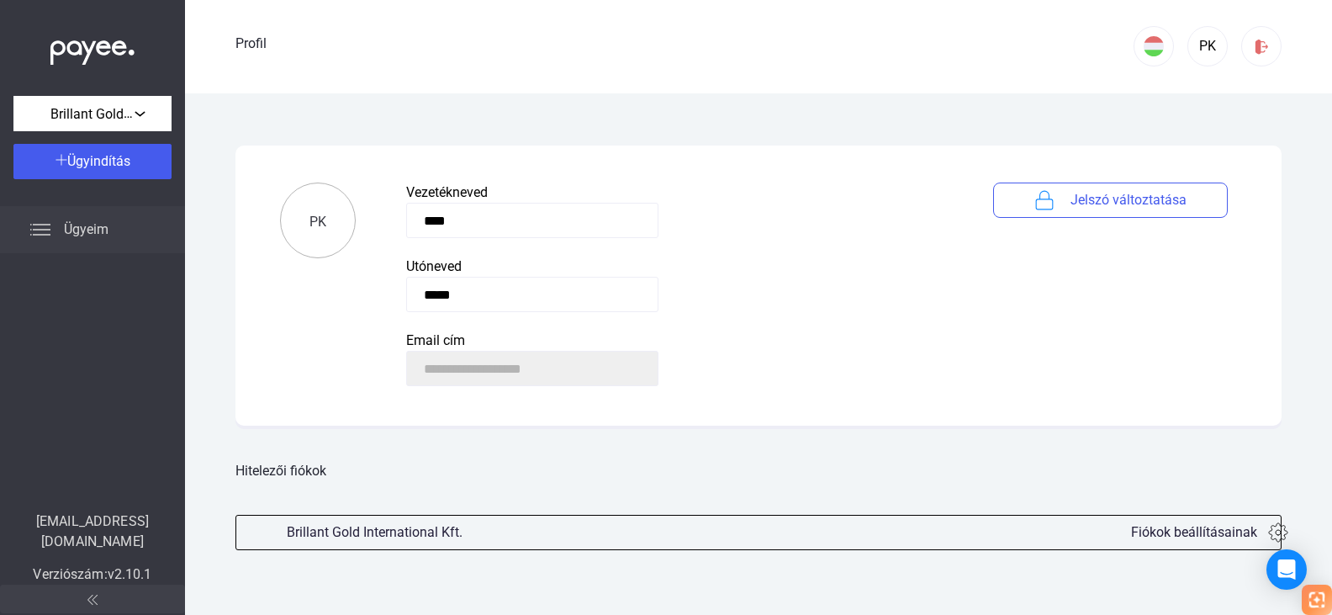
click at [94, 228] on font "Ügyeim" at bounding box center [86, 229] width 45 height 16
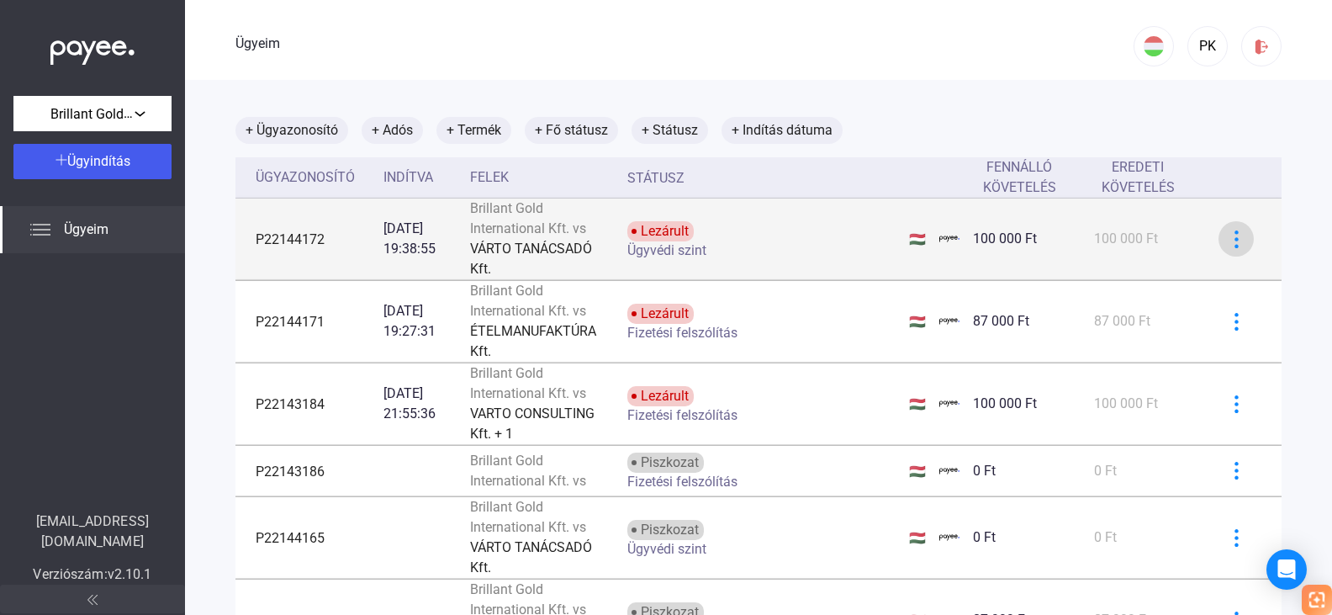
click at [1228, 247] on img at bounding box center [1237, 239] width 18 height 18
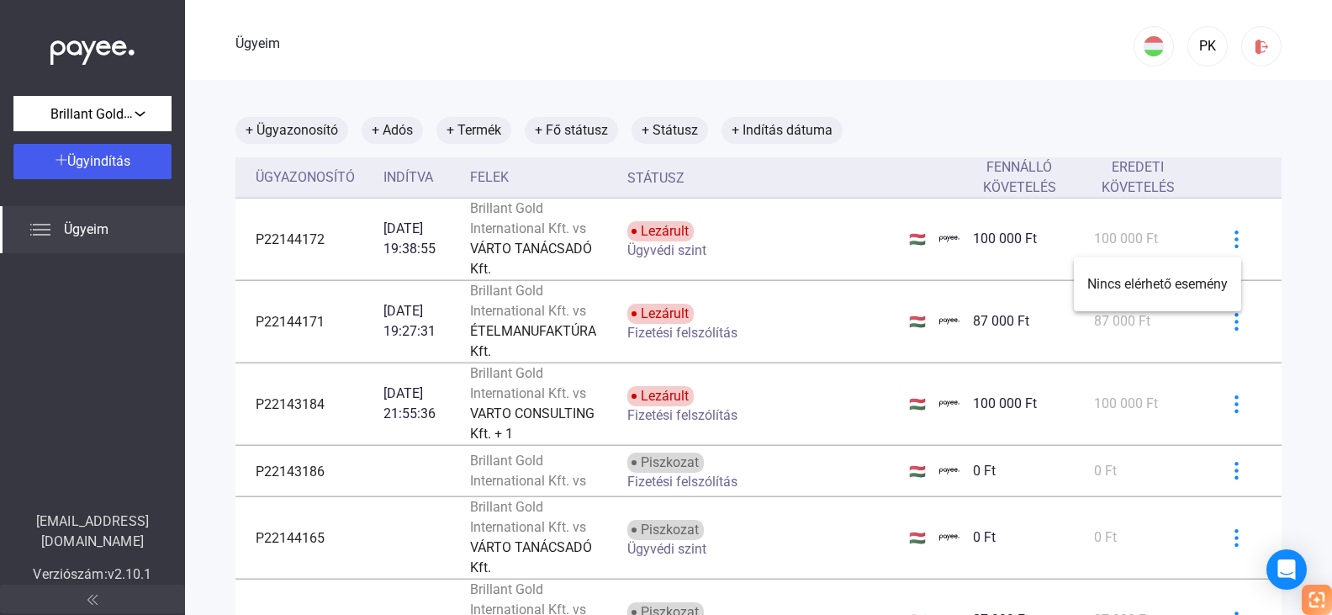
click at [426, 223] on div at bounding box center [666, 307] width 1332 height 615
click at [492, 126] on font "+ Termék" at bounding box center [474, 130] width 55 height 16
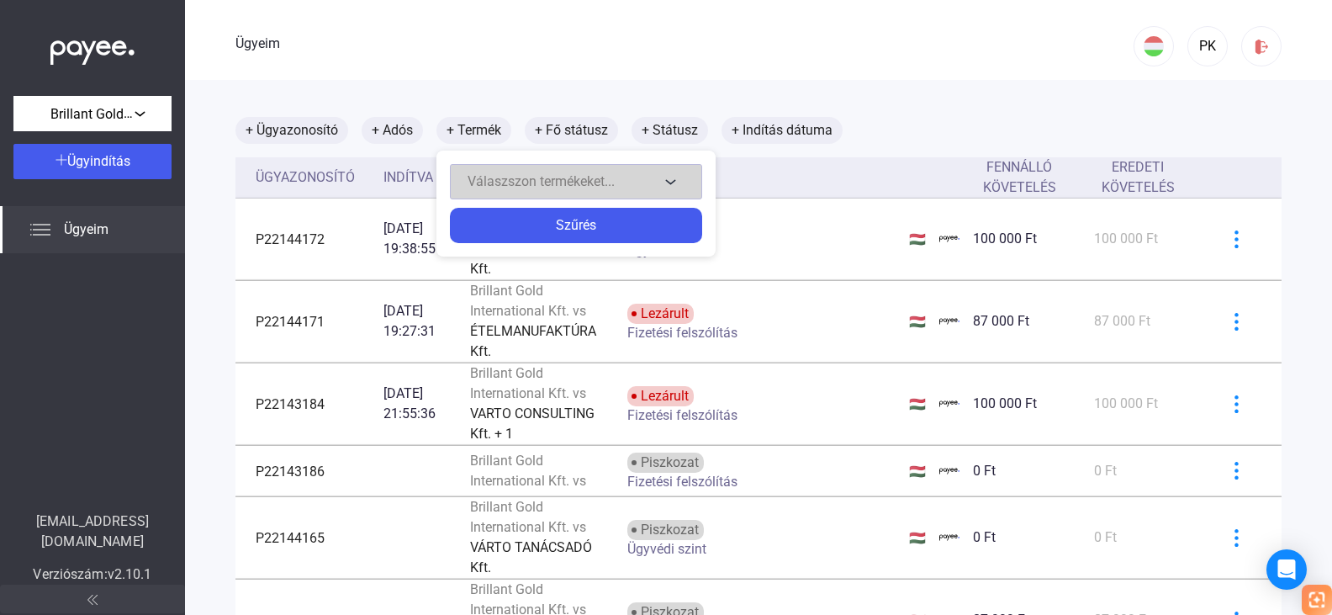
click at [666, 184] on button "Válaszszon termékeket..." at bounding box center [576, 181] width 252 height 35
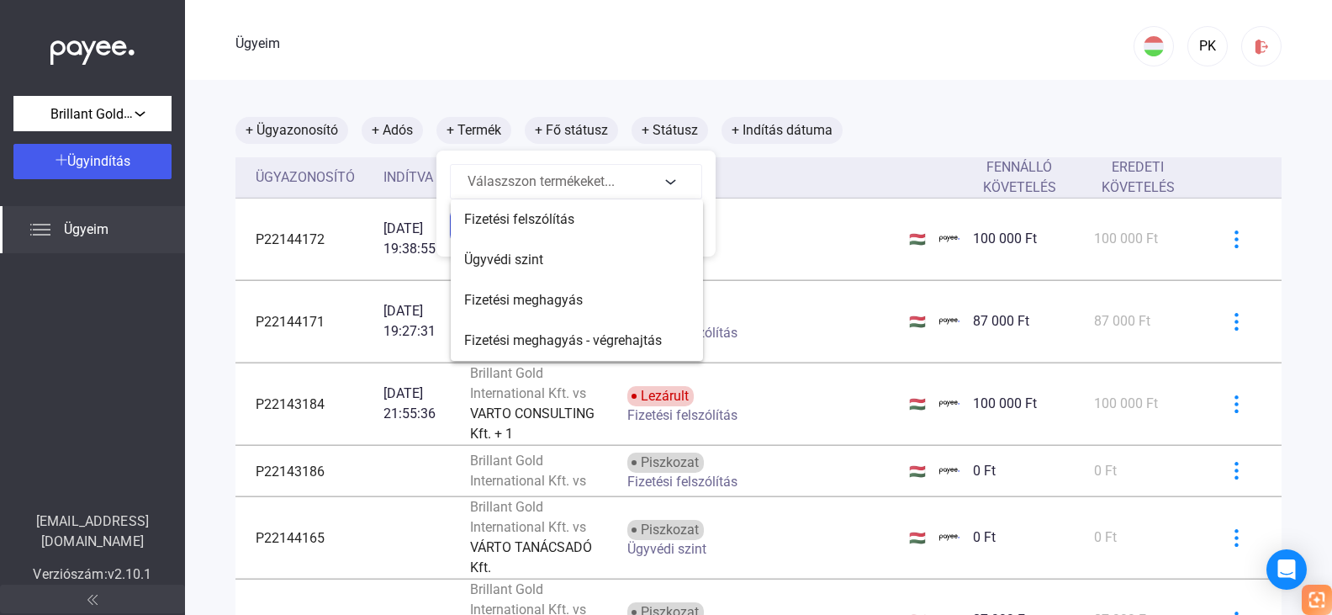
click at [888, 79] on div at bounding box center [666, 307] width 1332 height 615
